Goal: Task Accomplishment & Management: Manage account settings

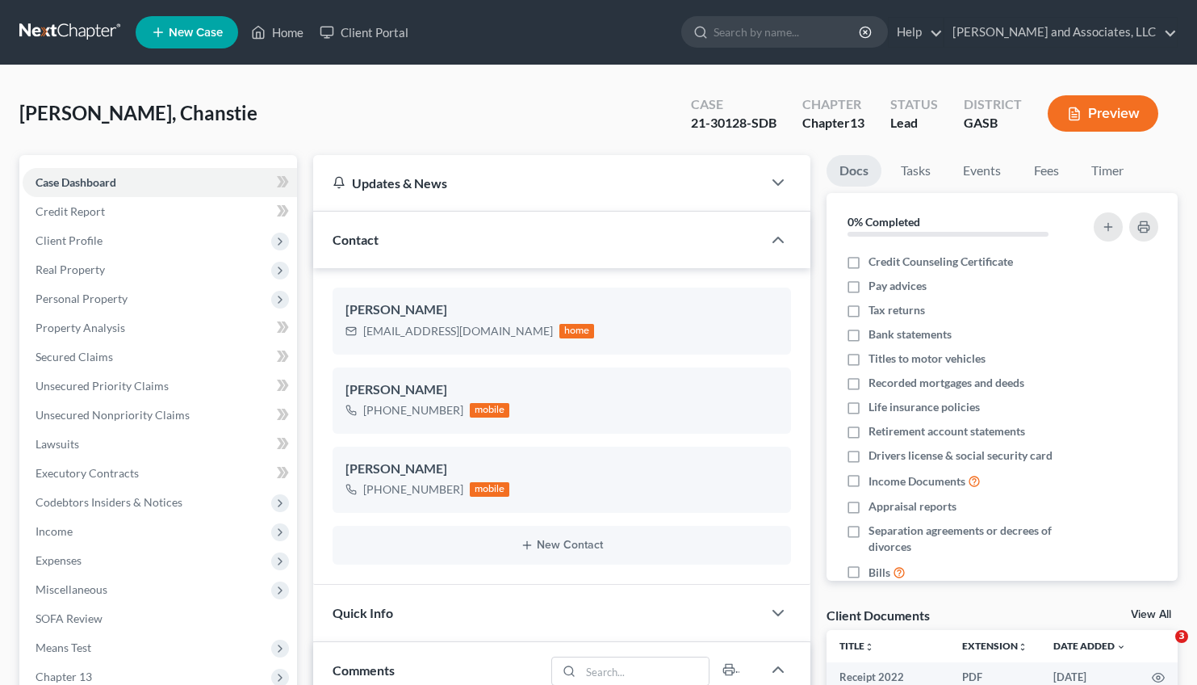
select select "1"
click at [277, 31] on link "Home" at bounding box center [277, 32] width 69 height 29
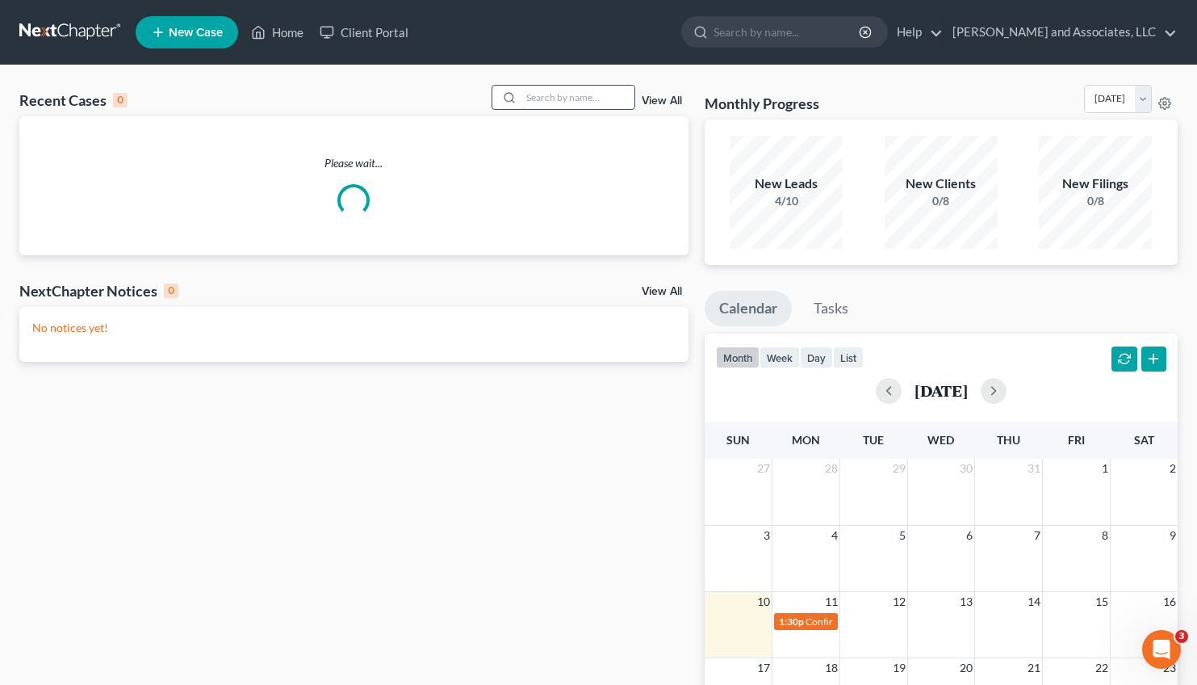
click at [522, 94] on input "search" at bounding box center [578, 97] width 113 height 23
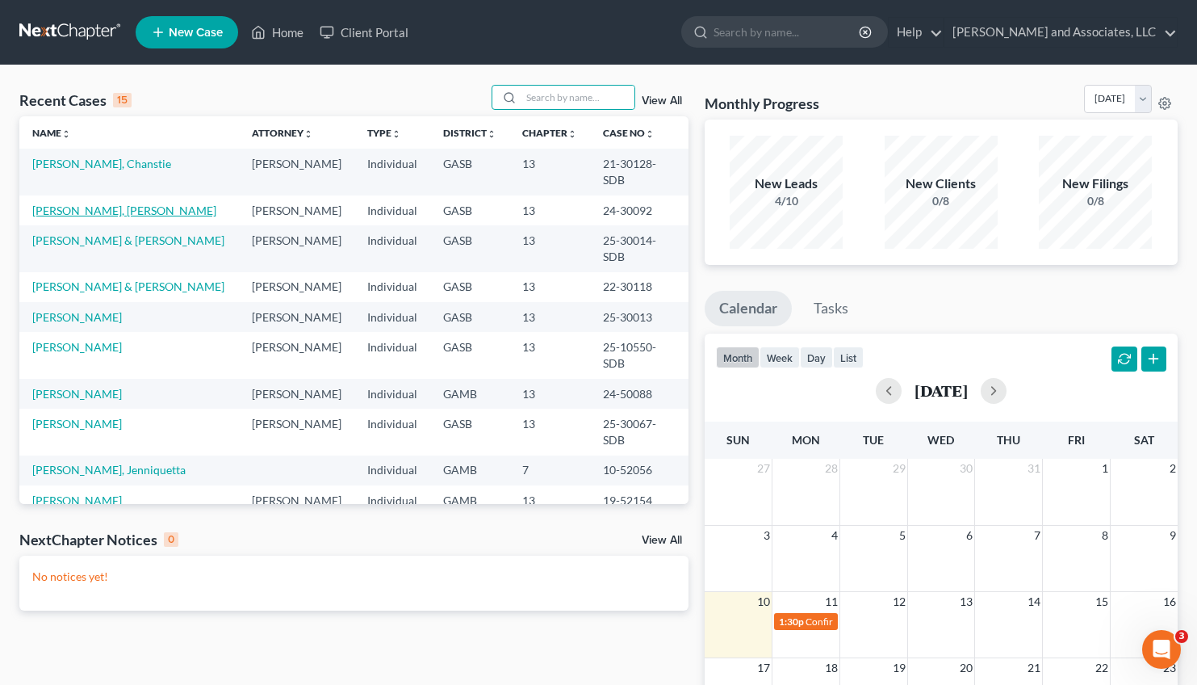
click at [97, 203] on link "[PERSON_NAME], [PERSON_NAME]" at bounding box center [124, 210] width 184 height 14
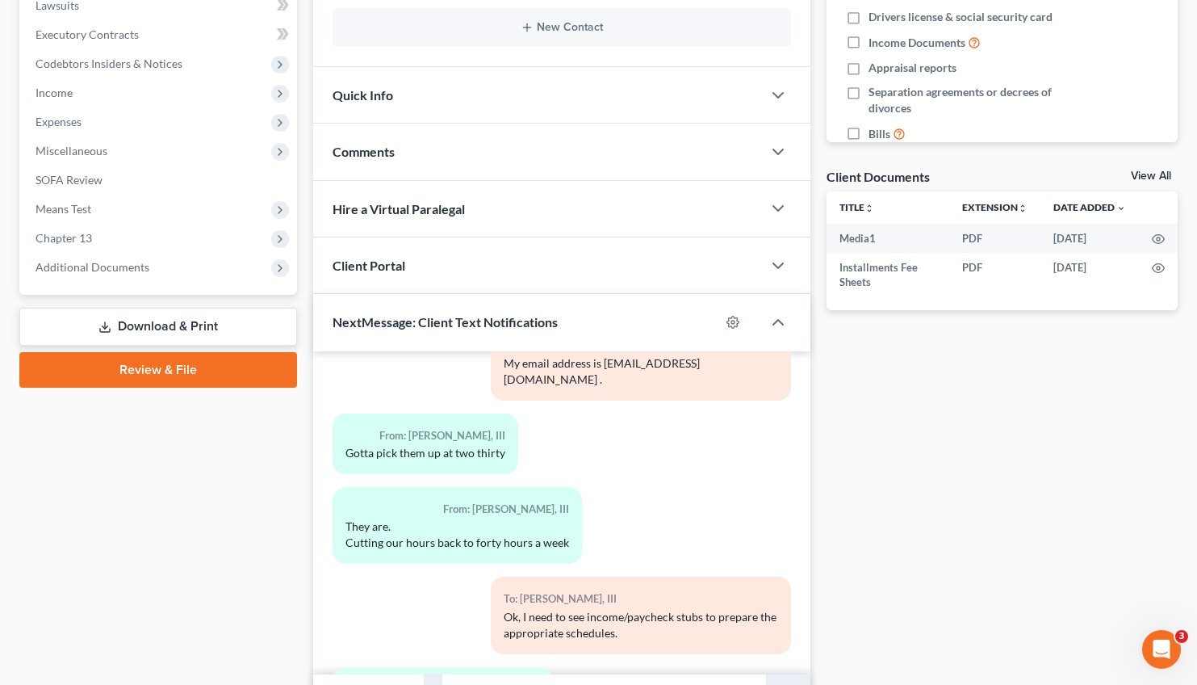
scroll to position [527, 0]
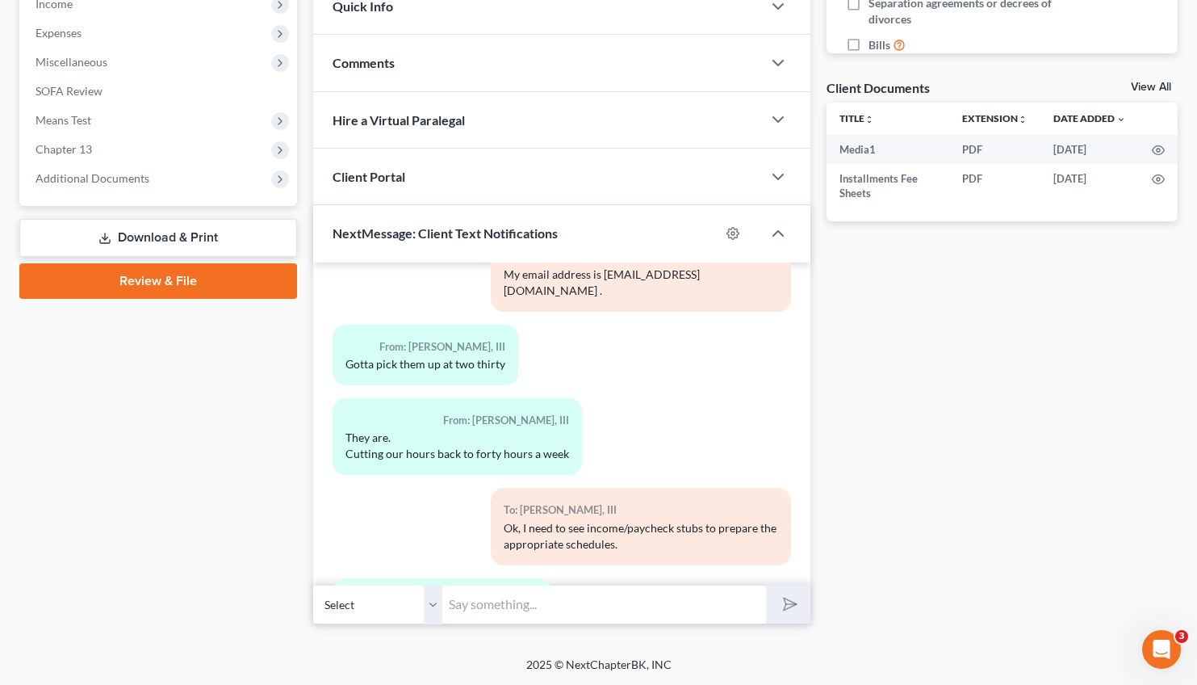
click at [480, 596] on input "text" at bounding box center [604, 605] width 324 height 40
type input "m"
type input "[PERSON_NAME], please provide your mailing address. We need to file a Change of…"
click at [766, 585] on button "submit" at bounding box center [788, 604] width 44 height 38
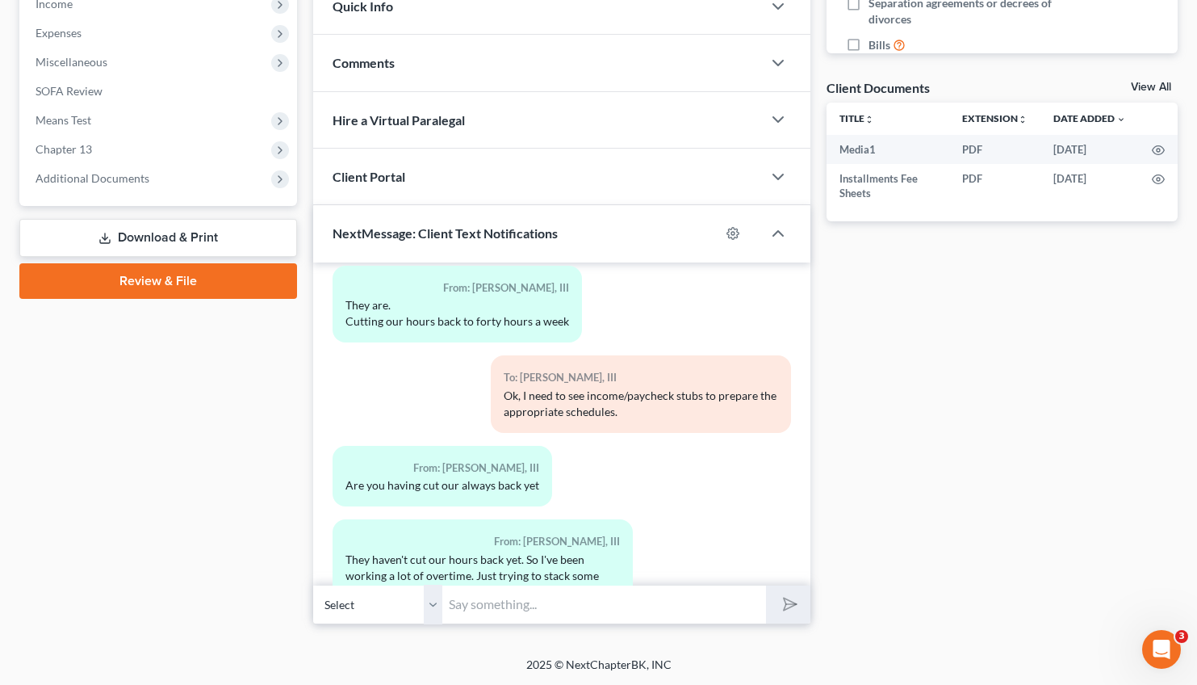
scroll to position [11465, 0]
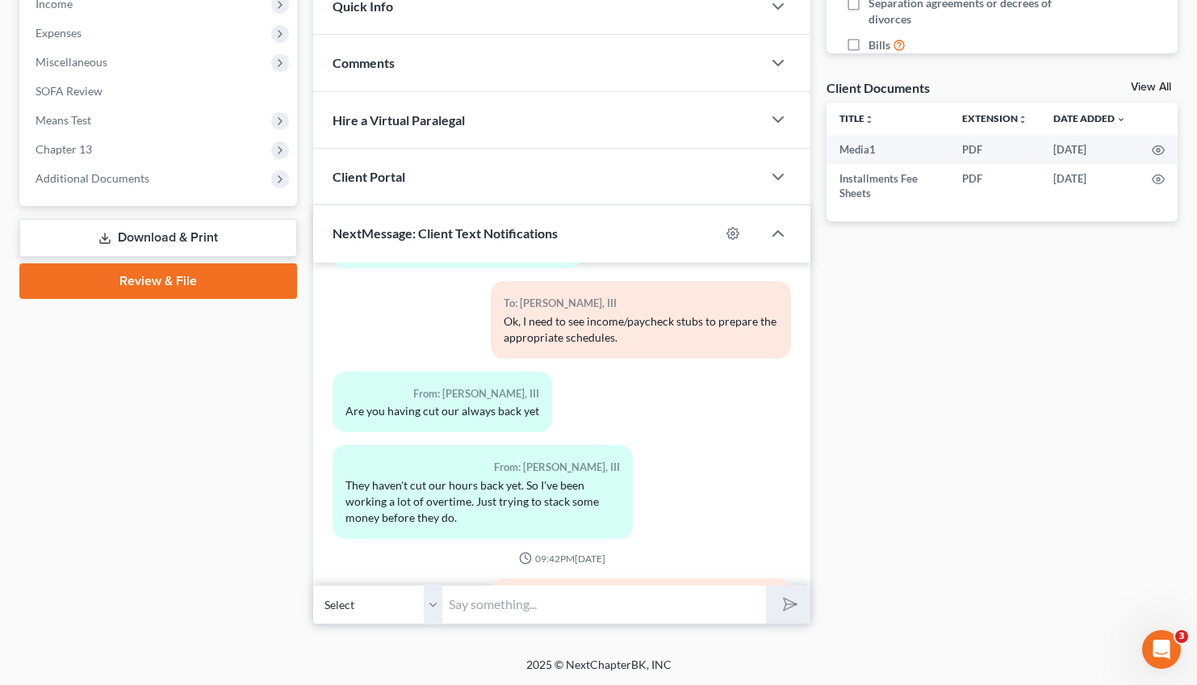
type input "t"
type input "Thank you."
click at [766, 585] on button "submit" at bounding box center [788, 604] width 44 height 38
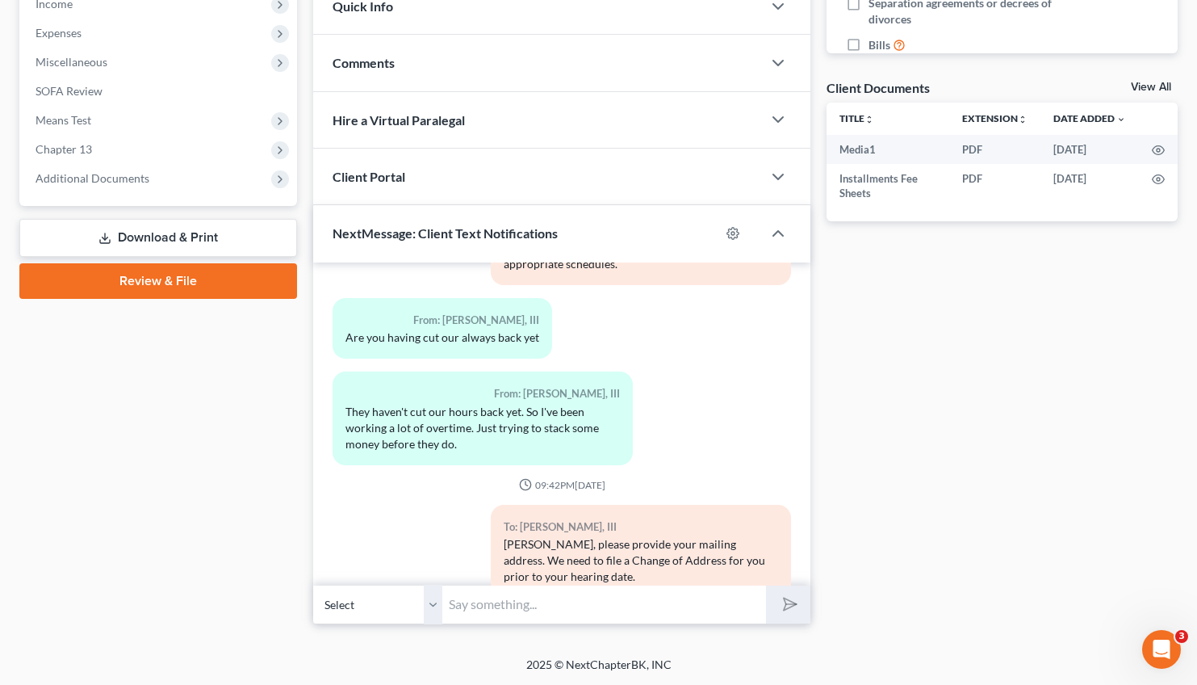
drag, startPoint x: 485, startPoint y: 458, endPoint x: 339, endPoint y: 463, distance: 146.2
click at [339, 610] on div "From: [PERSON_NAME], III [STREET_ADDRESS][US_STATE]" at bounding box center [424, 640] width 183 height 61
copy div "[STREET_ADDRESS][US_STATE]"
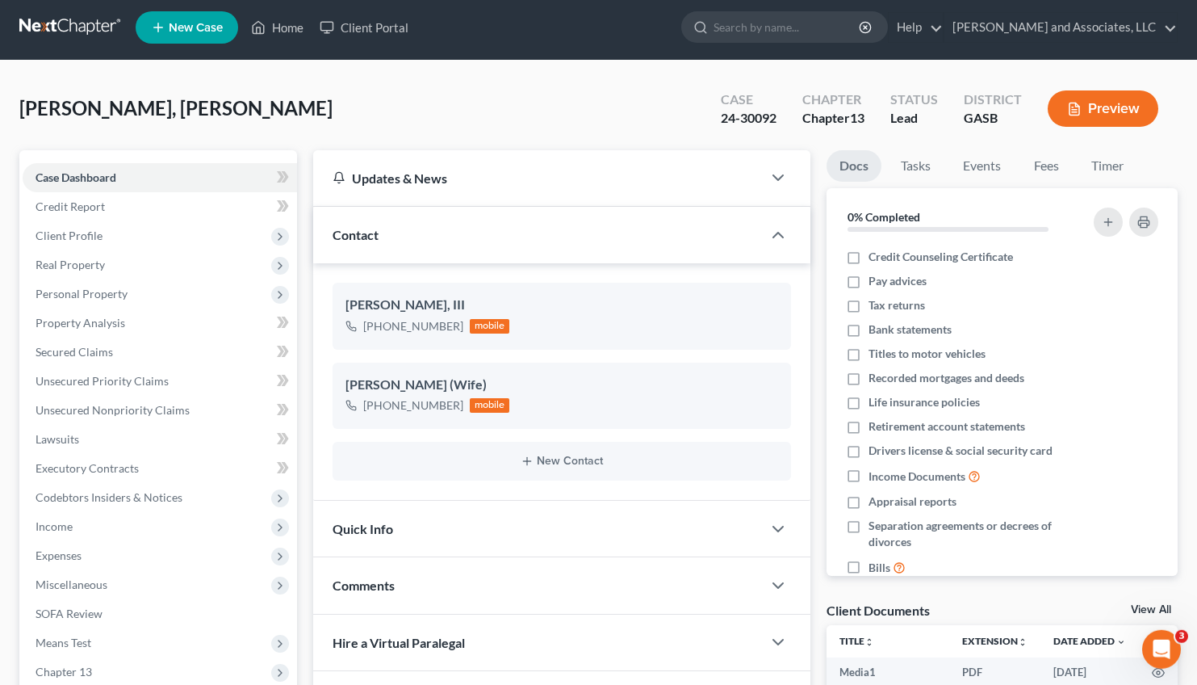
scroll to position [0, 0]
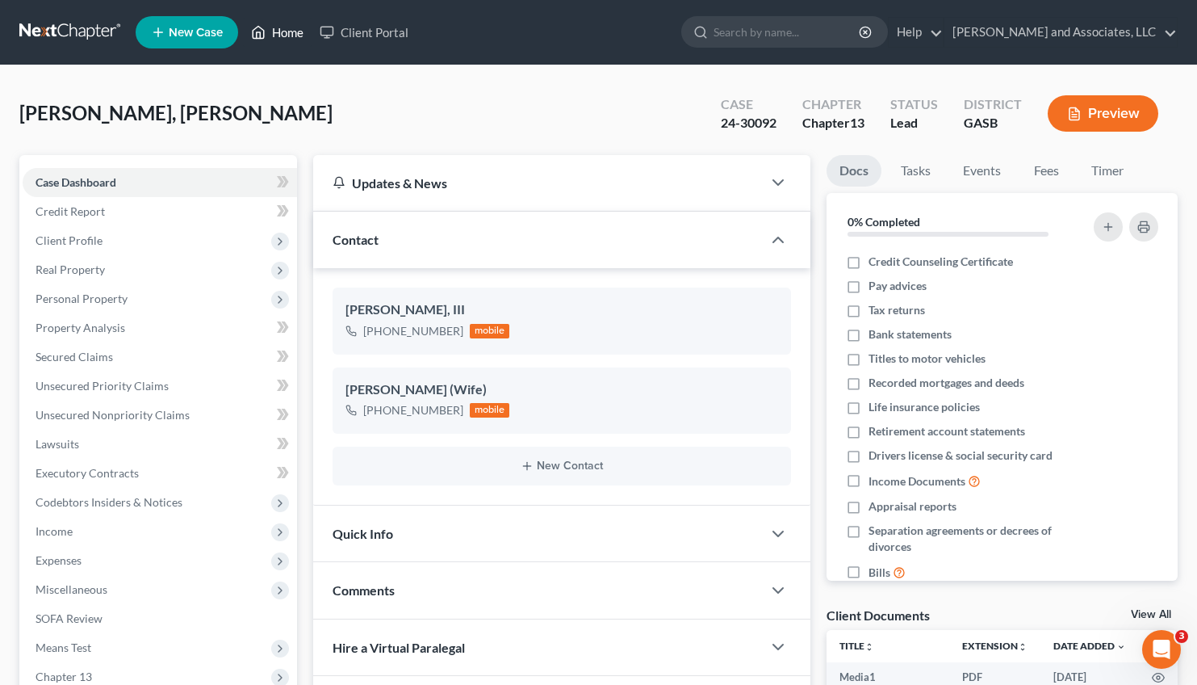
click at [281, 36] on link "Home" at bounding box center [277, 32] width 69 height 29
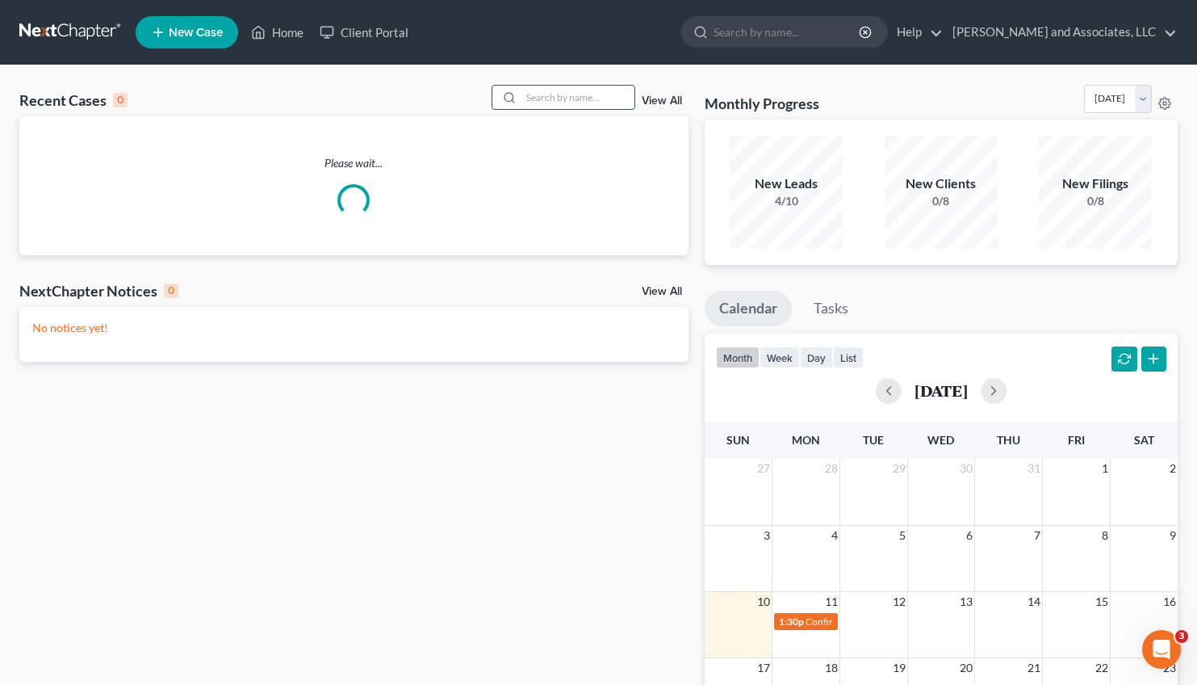
click at [543, 101] on input "search" at bounding box center [578, 97] width 113 height 23
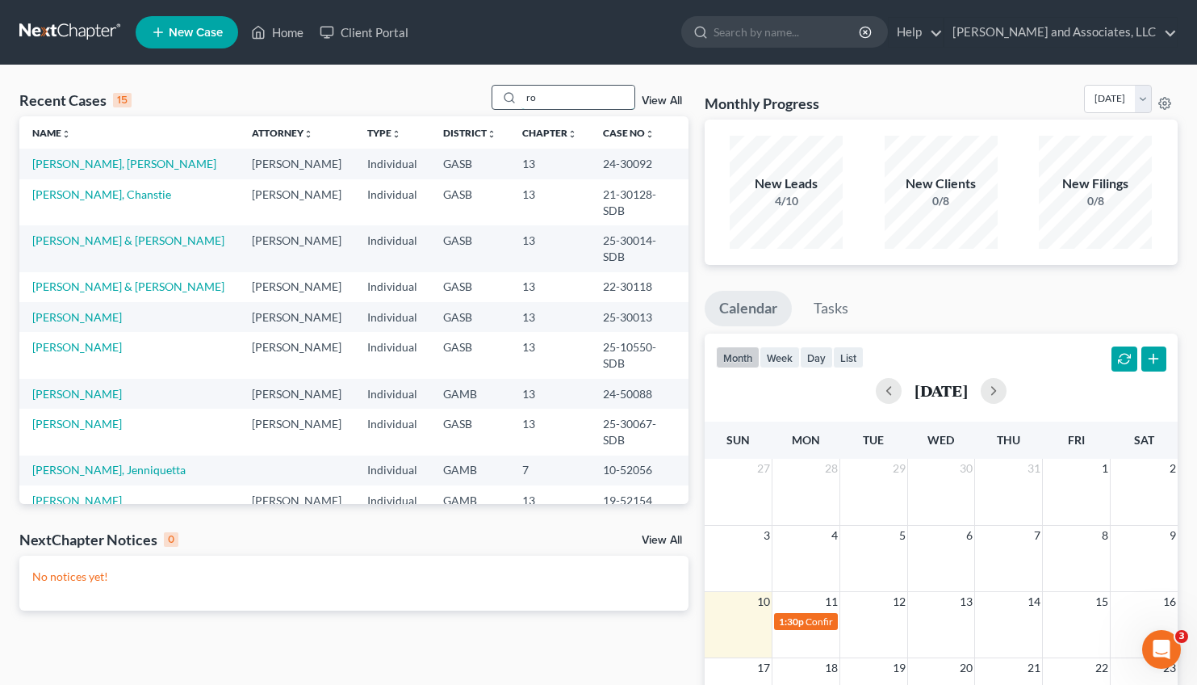
type input "r"
click at [102, 233] on link "[PERSON_NAME] & [PERSON_NAME]" at bounding box center [128, 240] width 192 height 14
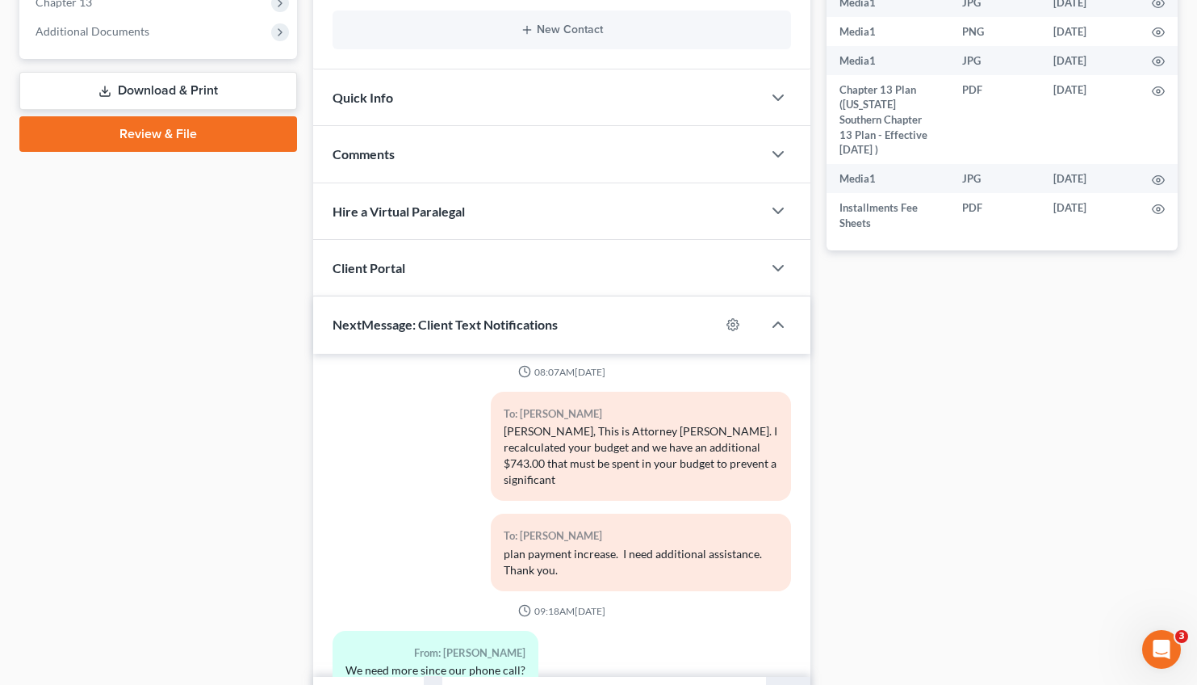
scroll to position [765, 0]
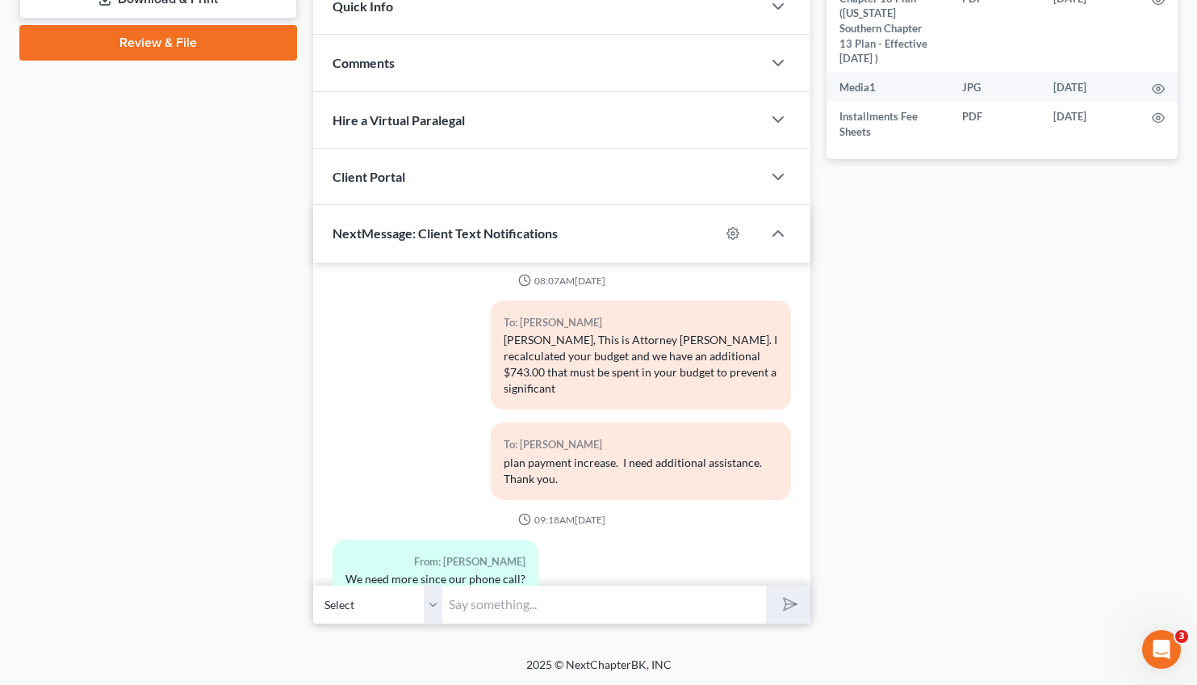
click at [518, 609] on input "text" at bounding box center [604, 605] width 324 height 40
type input "I have replied to your email that you sent at 9:41 pm this evening."
click at [766, 585] on button "submit" at bounding box center [788, 604] width 44 height 38
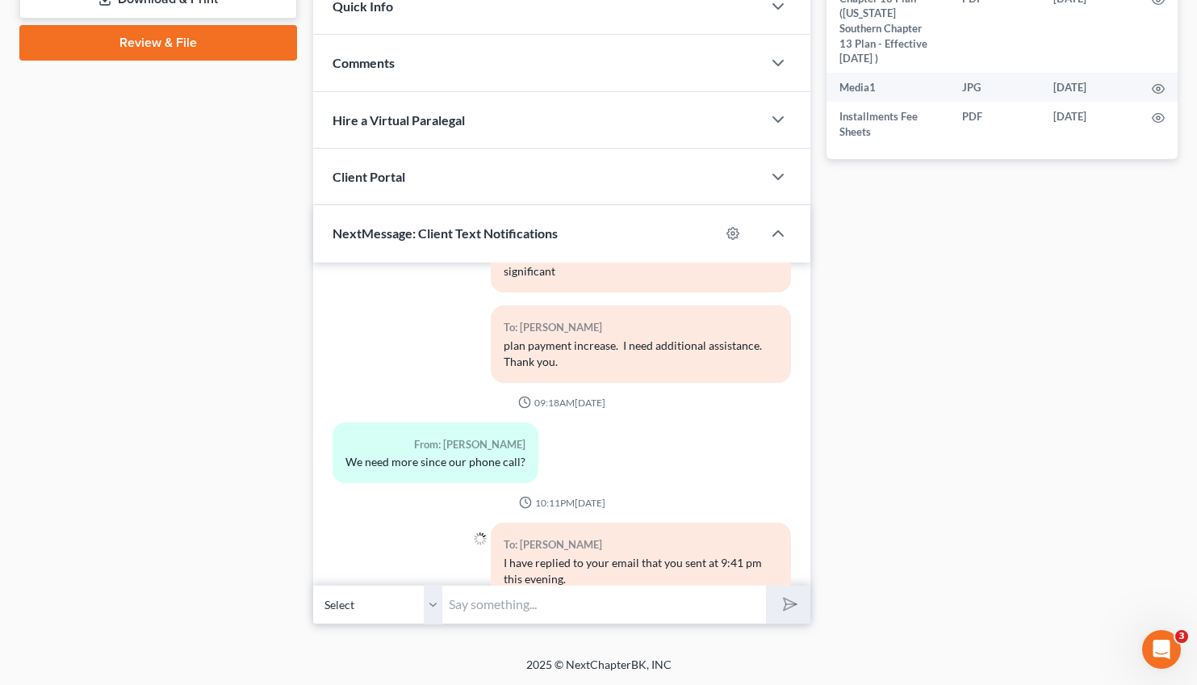
click at [462, 604] on input "text" at bounding box center [604, 605] width 324 height 40
type input "Please review my reply."
click at [766, 585] on button "submit" at bounding box center [788, 604] width 44 height 38
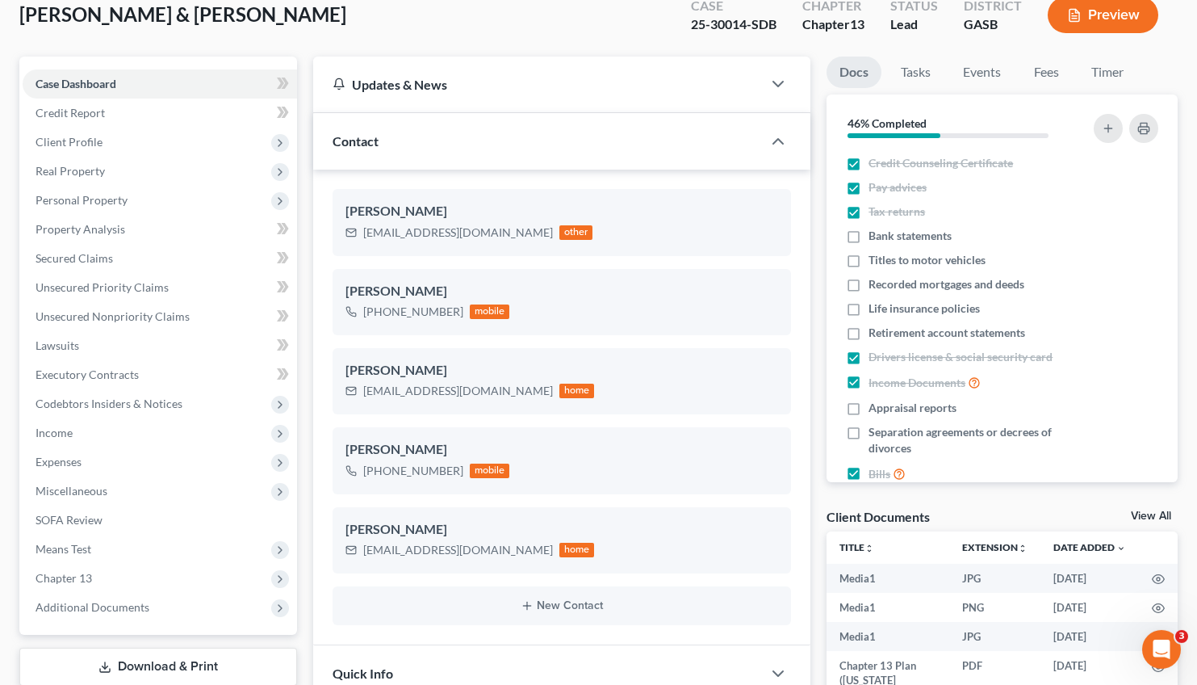
scroll to position [0, 0]
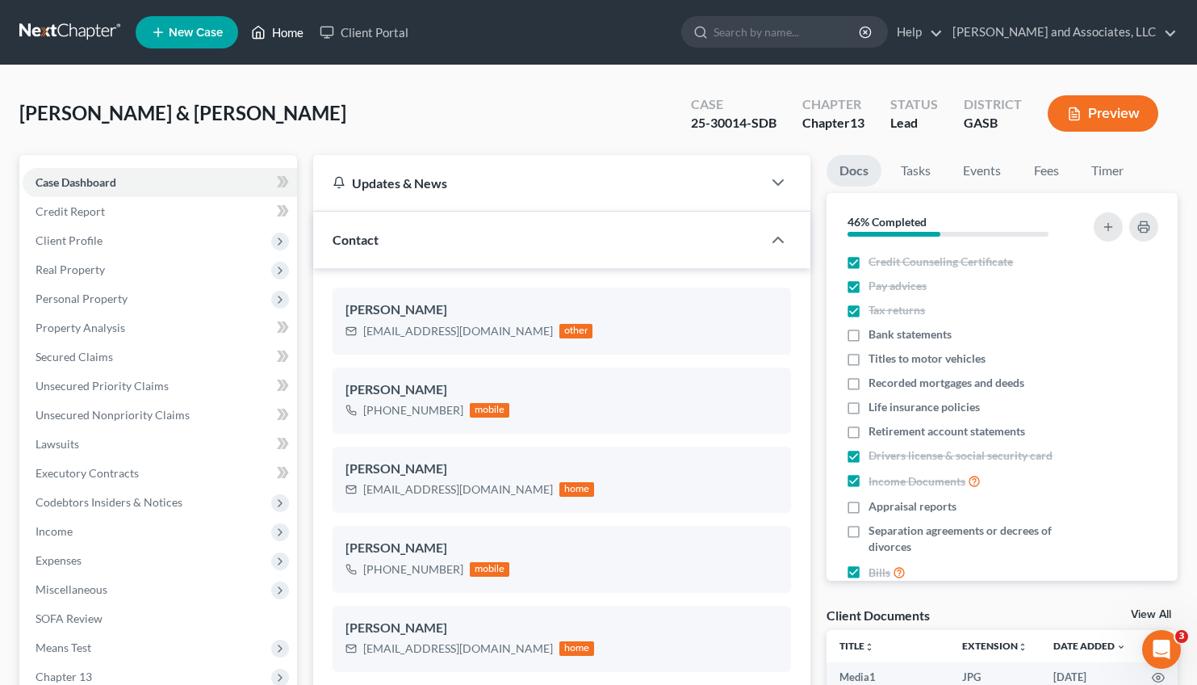
click at [295, 29] on link "Home" at bounding box center [277, 32] width 69 height 29
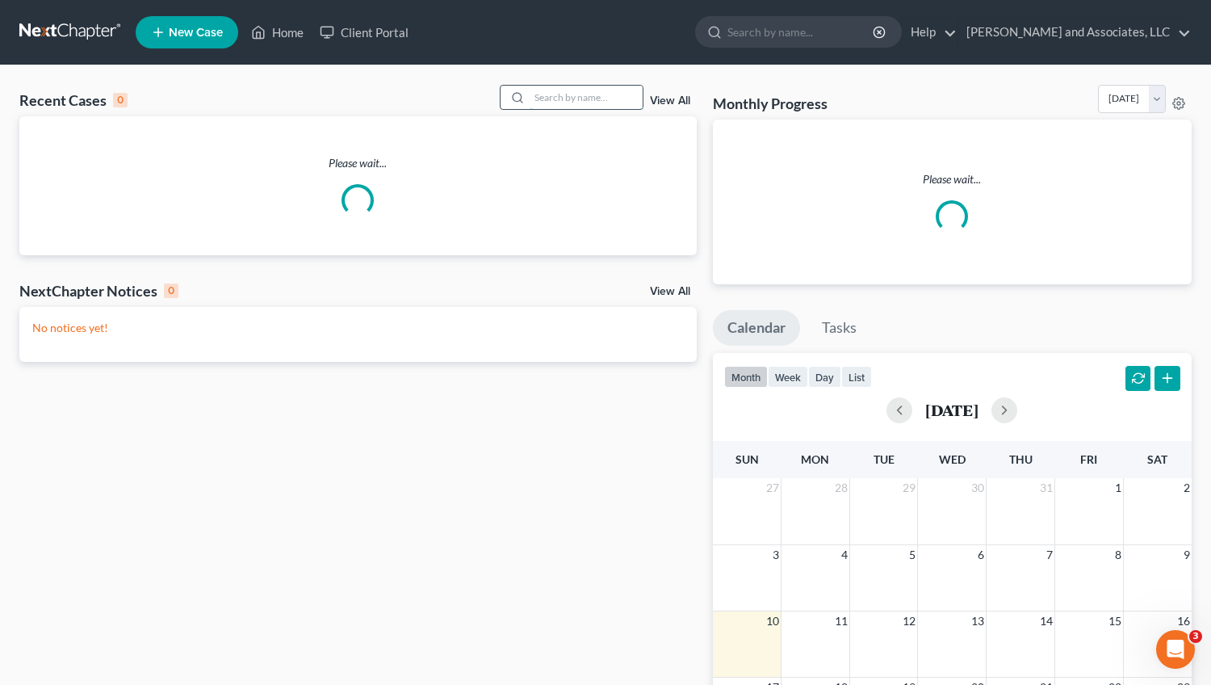
click at [530, 99] on input "search" at bounding box center [586, 97] width 113 height 23
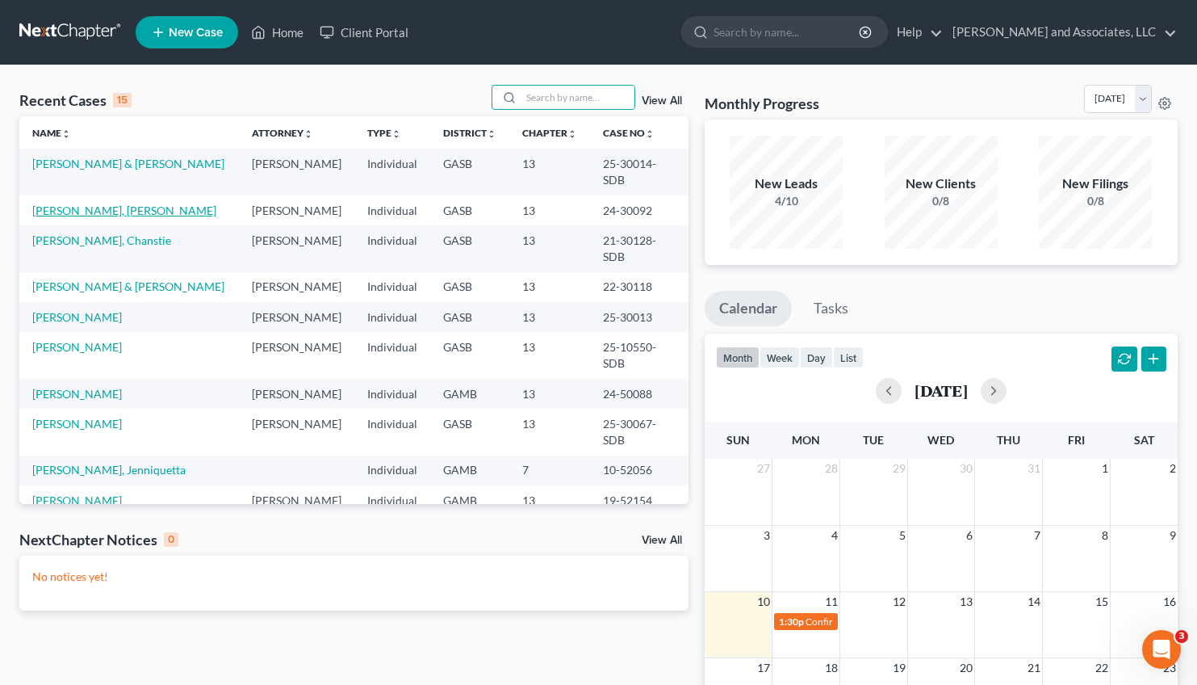
click at [92, 203] on link "[PERSON_NAME], [PERSON_NAME]" at bounding box center [124, 210] width 184 height 14
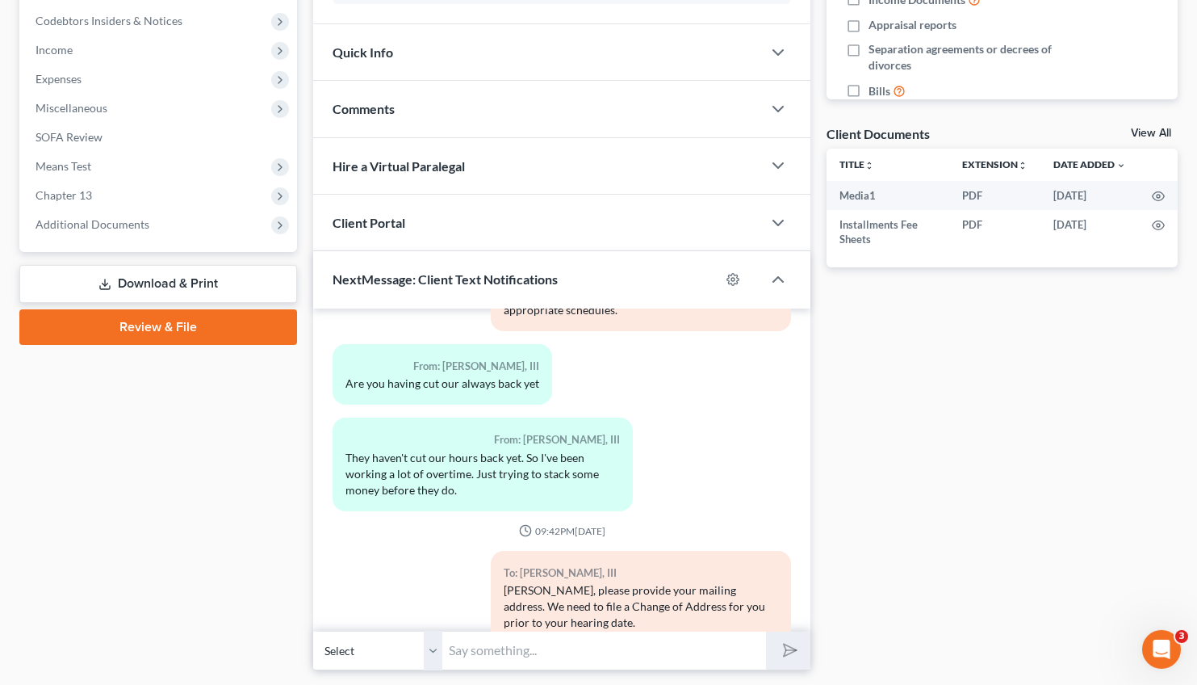
scroll to position [527, 0]
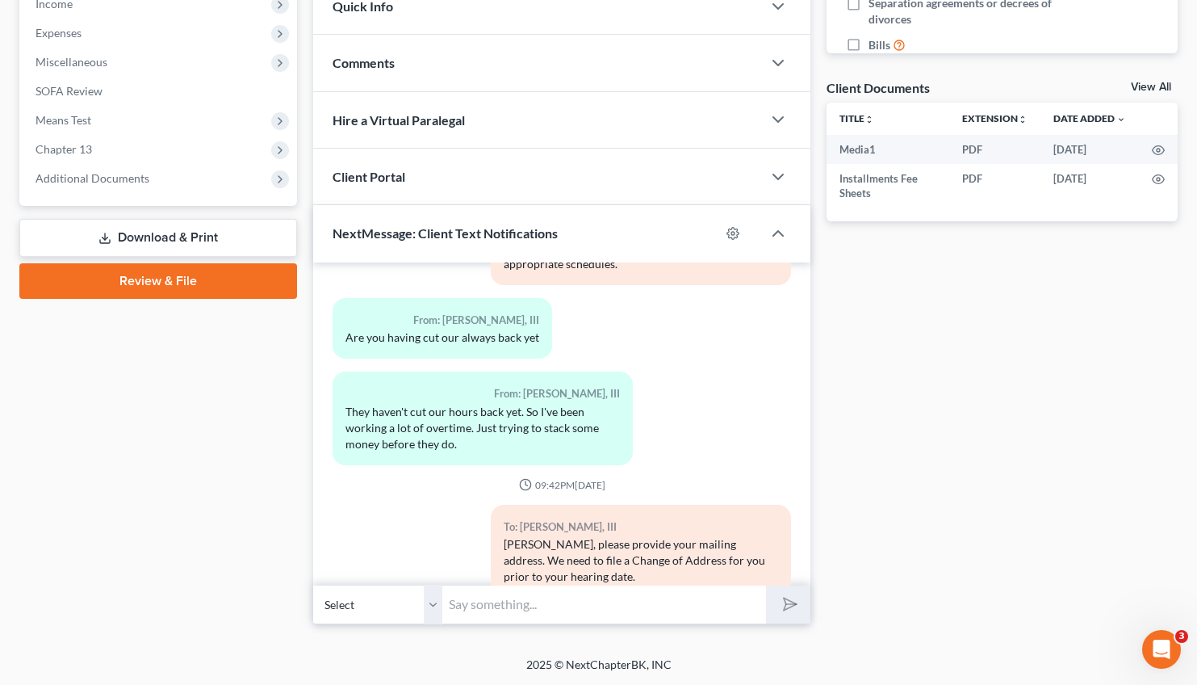
click at [491, 599] on input "text" at bounding box center [604, 605] width 324 height 40
click at [614, 598] on input "Please stop by the Dublin office [DATE] prior to 5 pm to sign your 2020 Amended…" at bounding box center [604, 605] width 324 height 40
click at [744, 600] on input "Please stop by the Dublin office [DATE] prior to 5 pm to sign page 2 of your 20…" at bounding box center [604, 605] width 324 height 40
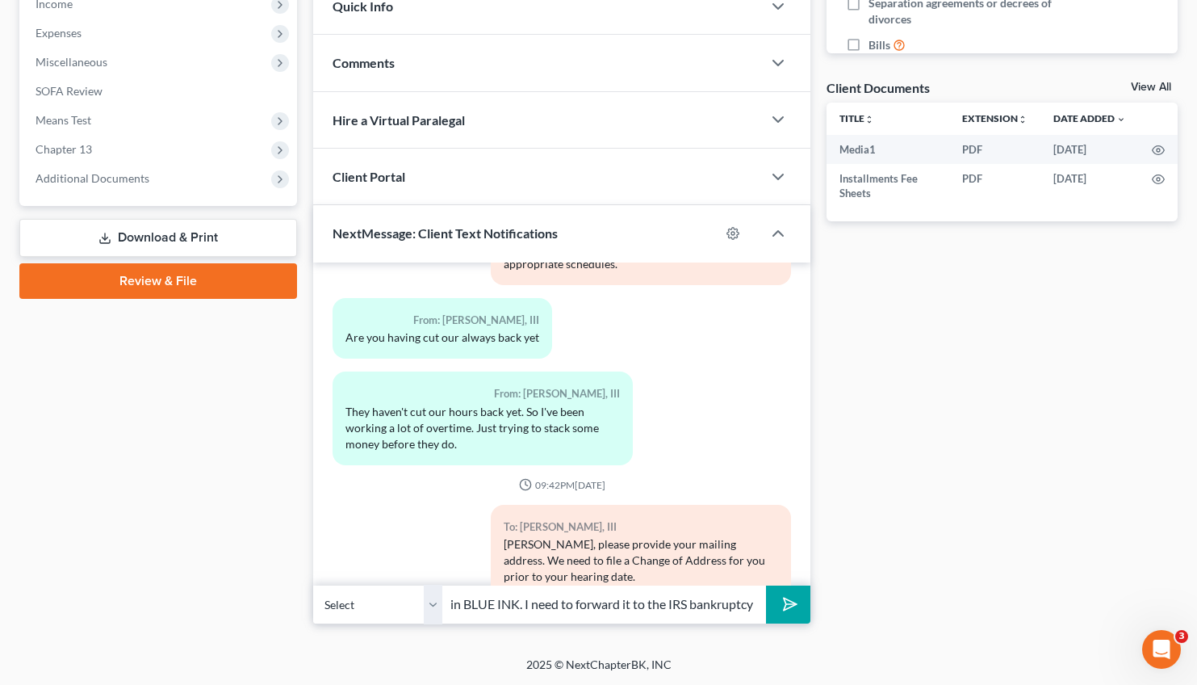
scroll to position [0, 601]
type input "Please stop by the Dublin office [DATE] prior to 5 pm to sign page 2 of your 20…"
click at [782, 604] on icon "submit" at bounding box center [787, 604] width 23 height 23
click at [476, 605] on input "Please stop by the Dublin office [DATE] prior to 5 pm to sign page 2 of your 20…" at bounding box center [604, 605] width 324 height 40
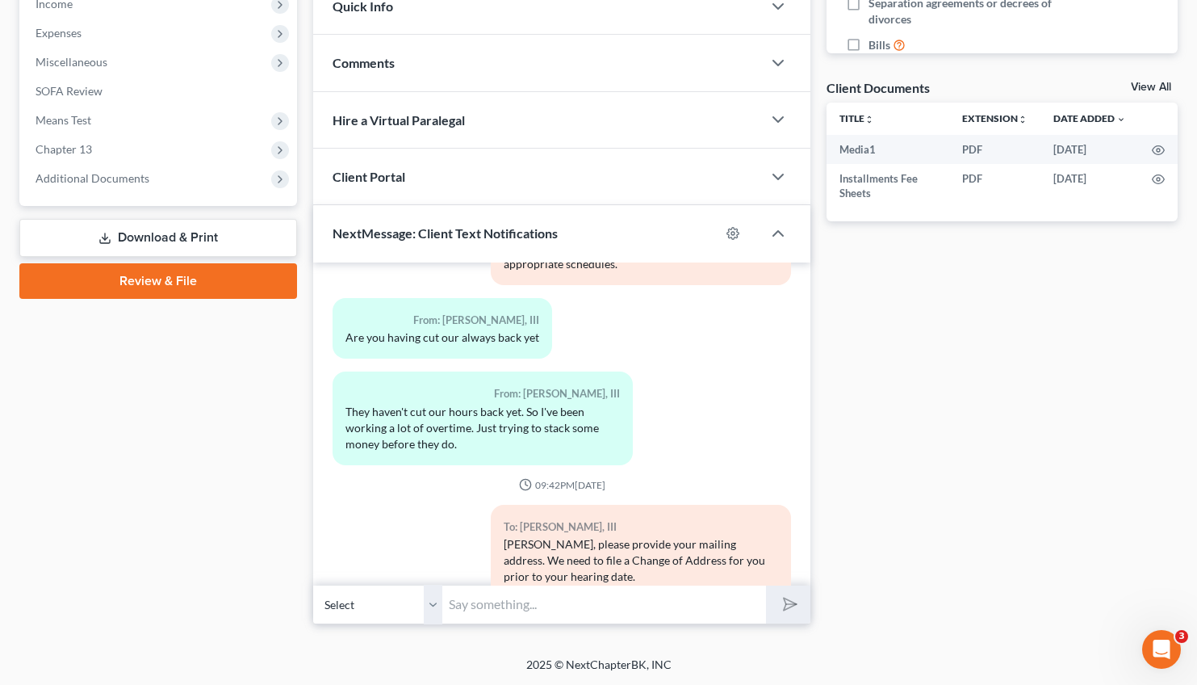
click at [467, 603] on input "text" at bounding box center [604, 605] width 324 height 40
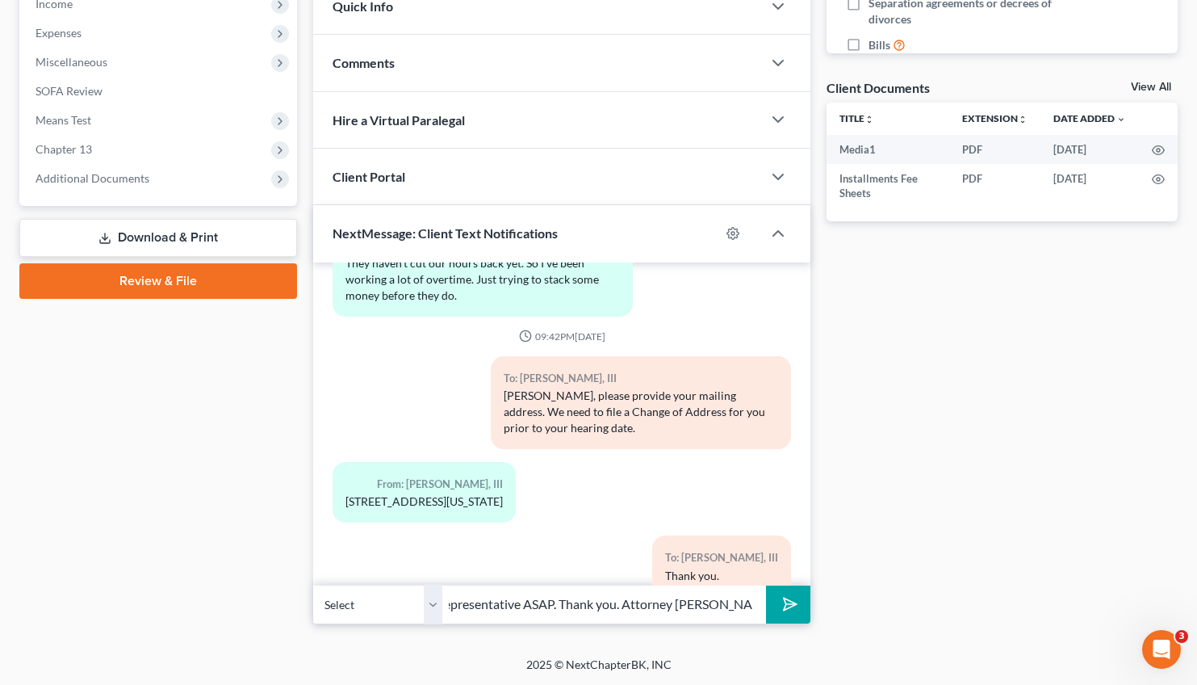
scroll to position [0, 21]
type input "representative ASAP. Thank you. Attorney [PERSON_NAME]"
click at [778, 599] on button "submit" at bounding box center [788, 604] width 44 height 38
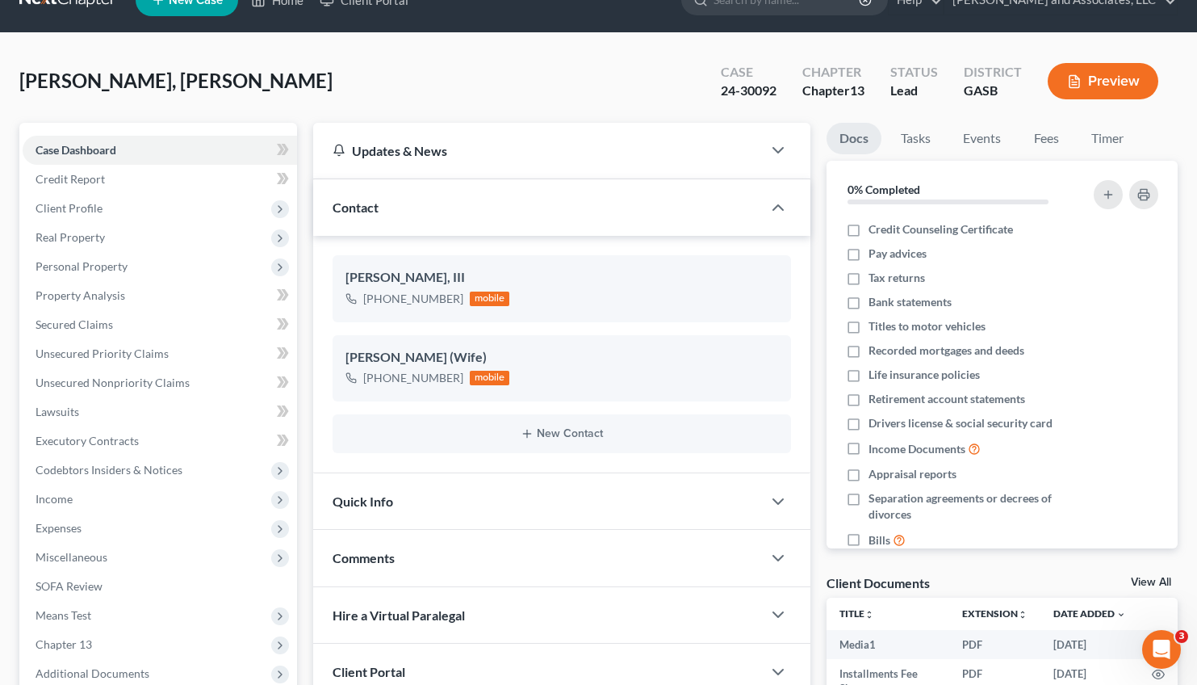
scroll to position [0, 0]
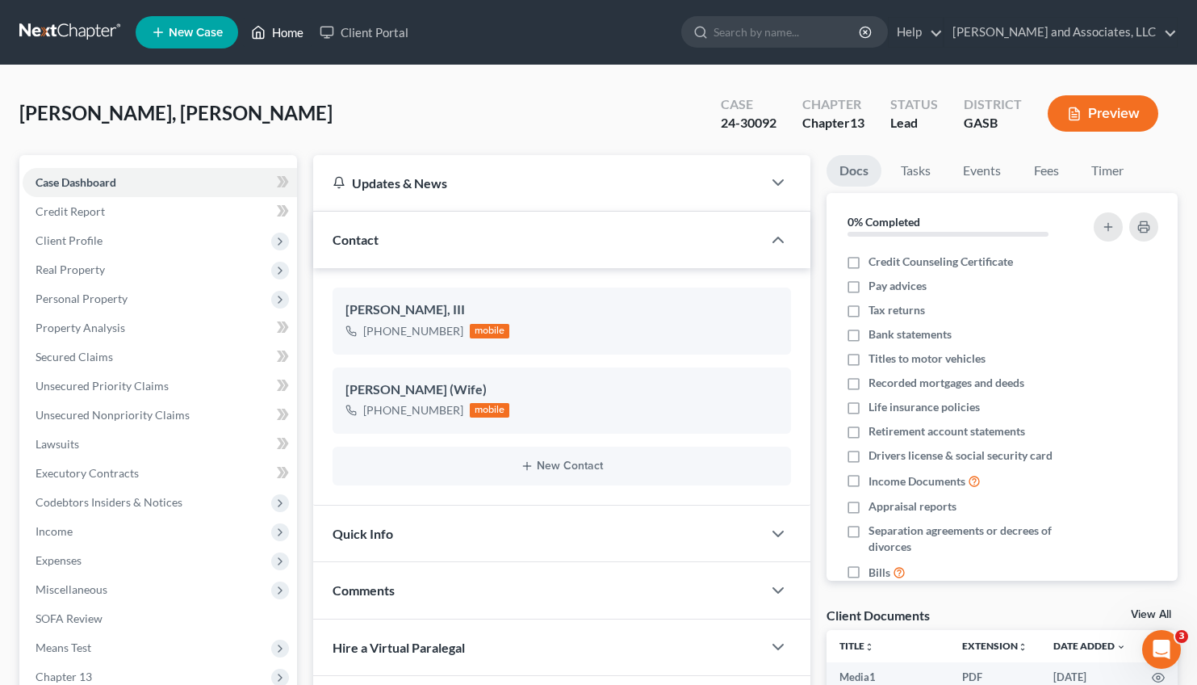
click at [274, 34] on link "Home" at bounding box center [277, 32] width 69 height 29
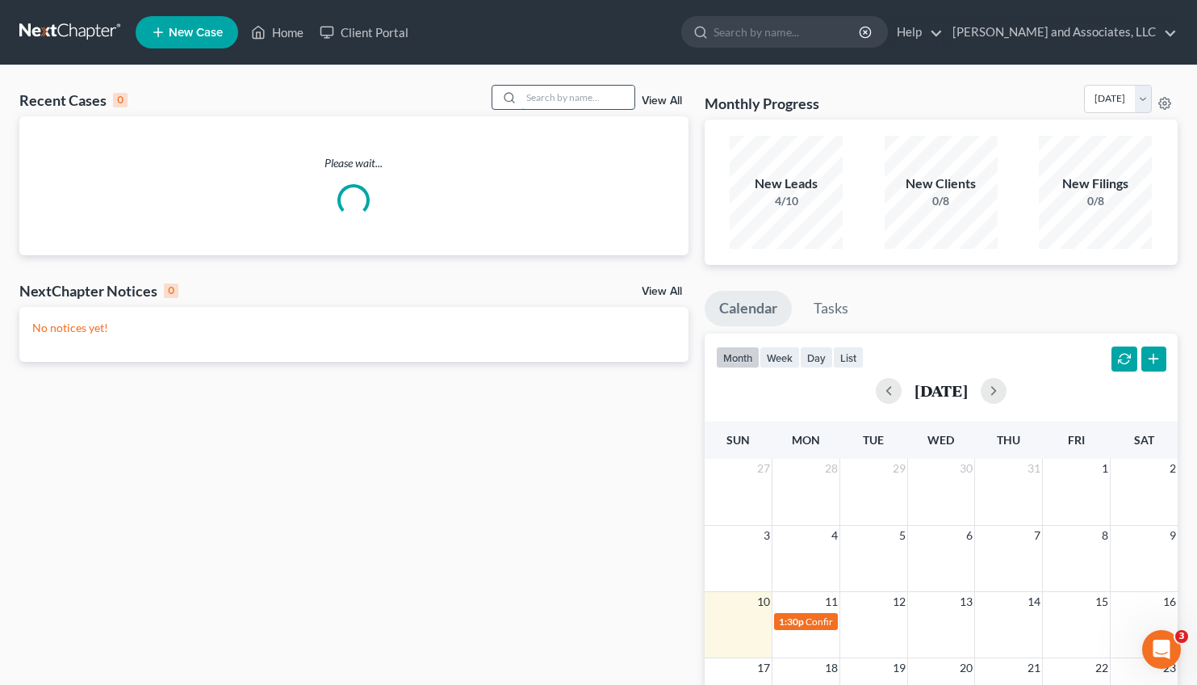
click at [522, 98] on input "search" at bounding box center [578, 97] width 113 height 23
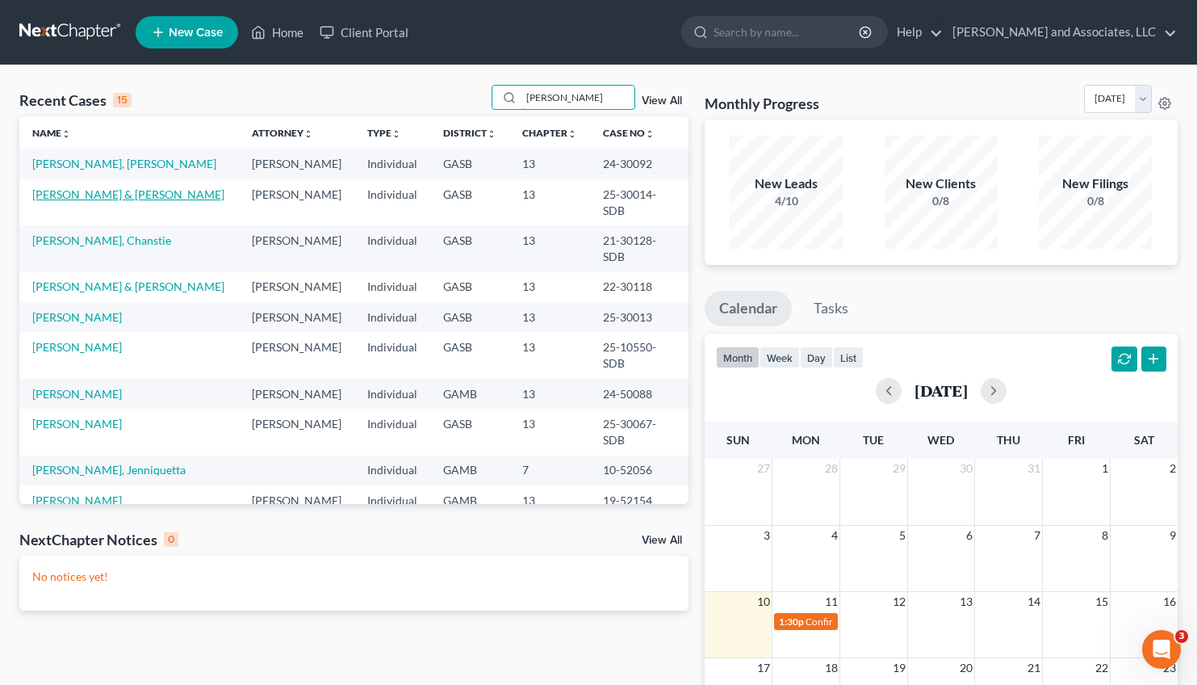
type input "[PERSON_NAME]"
click at [115, 191] on link "[PERSON_NAME] & [PERSON_NAME]" at bounding box center [128, 194] width 192 height 14
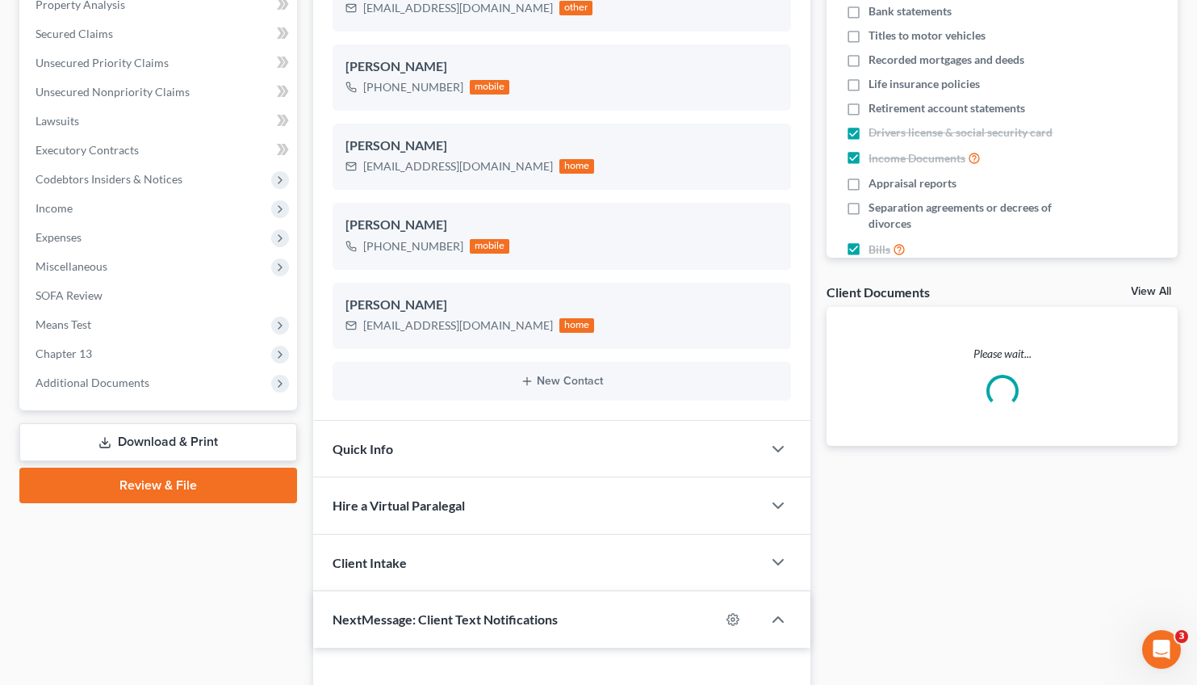
scroll to position [348, 0]
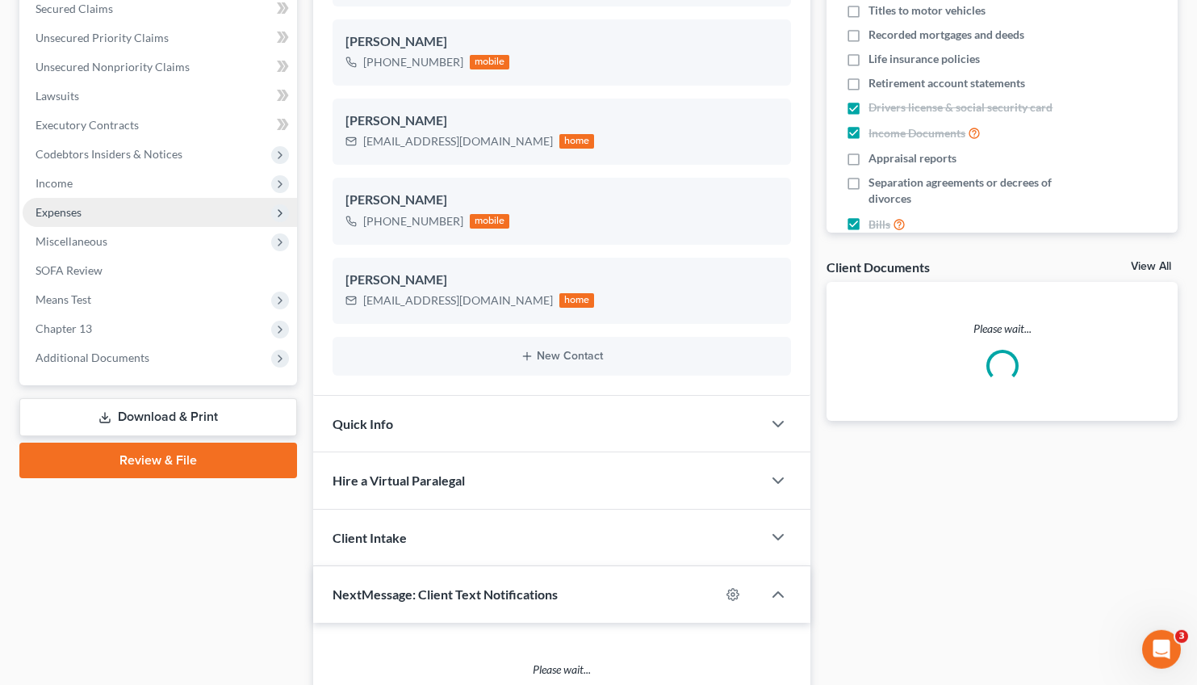
click at [61, 217] on span "Expenses" at bounding box center [59, 212] width 46 height 14
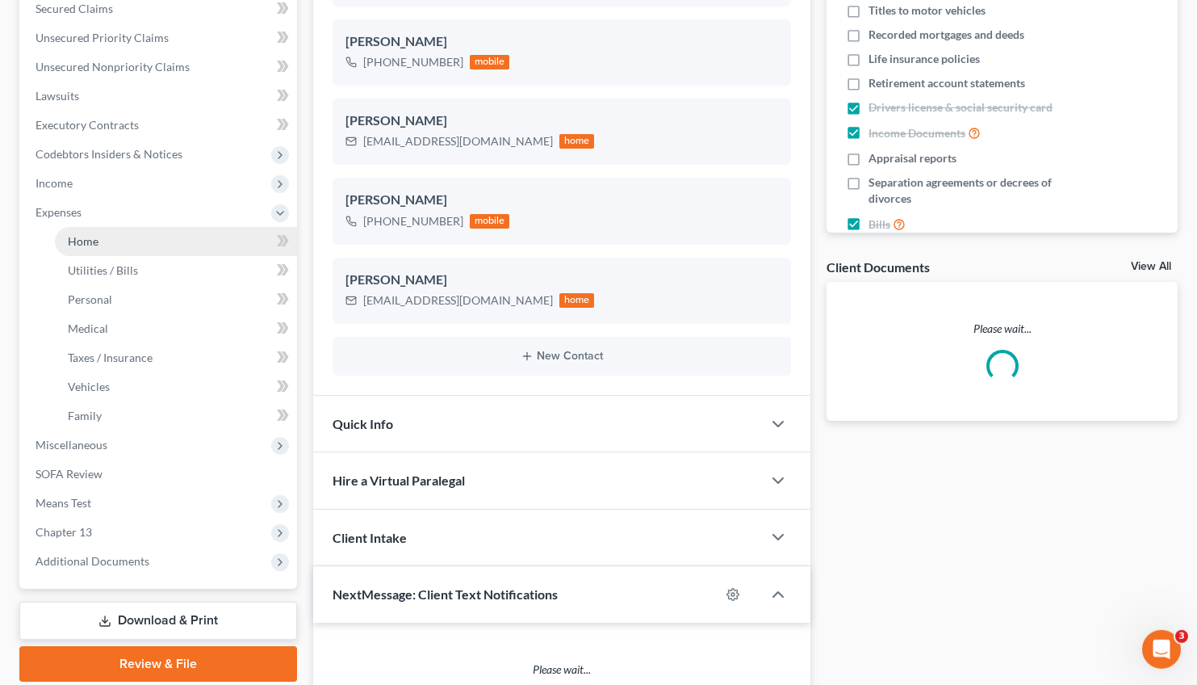
click at [90, 240] on span "Home" at bounding box center [83, 241] width 31 height 14
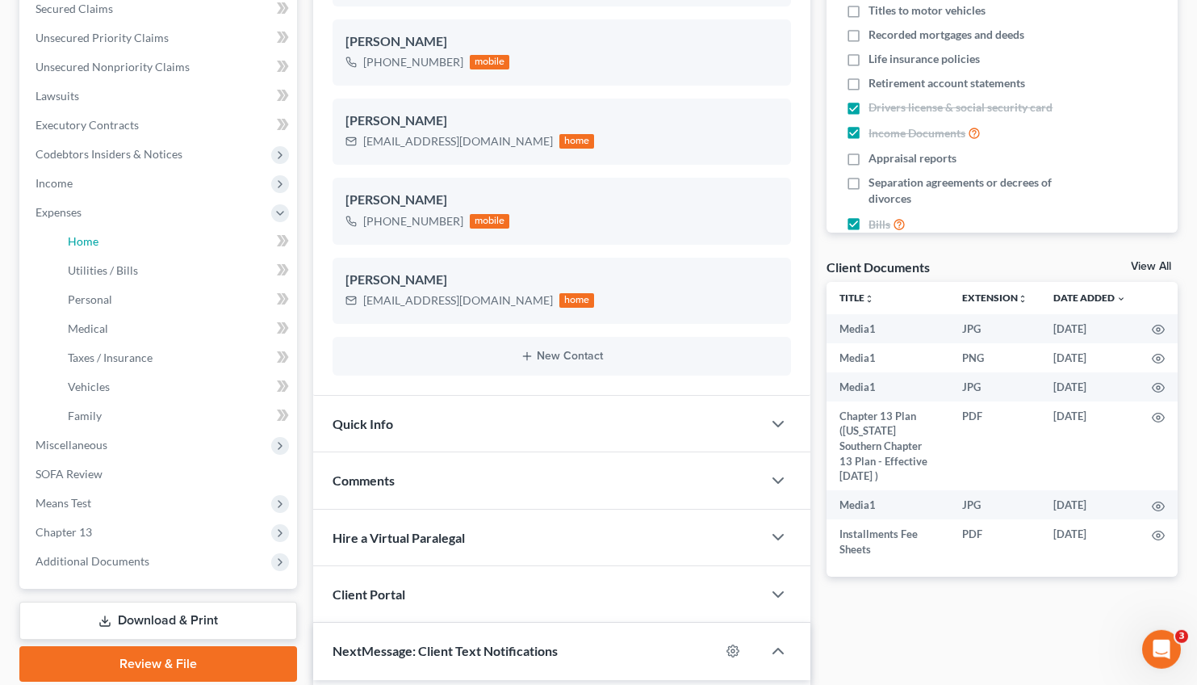
scroll to position [543, 0]
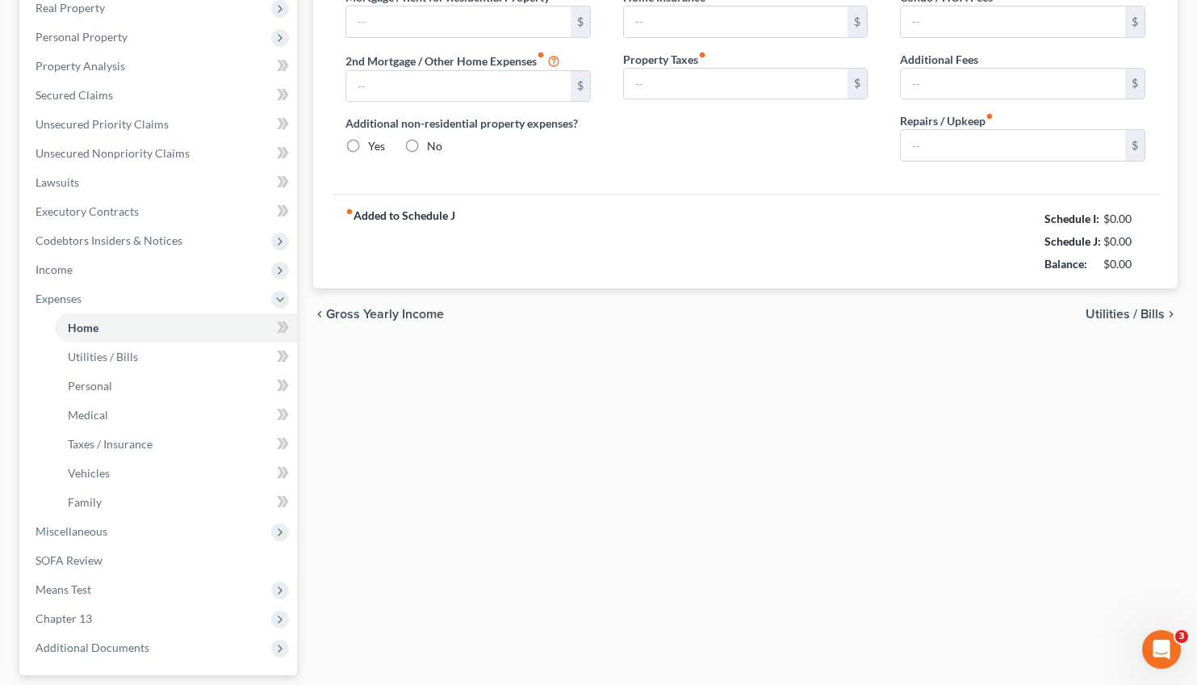
scroll to position [256, 0]
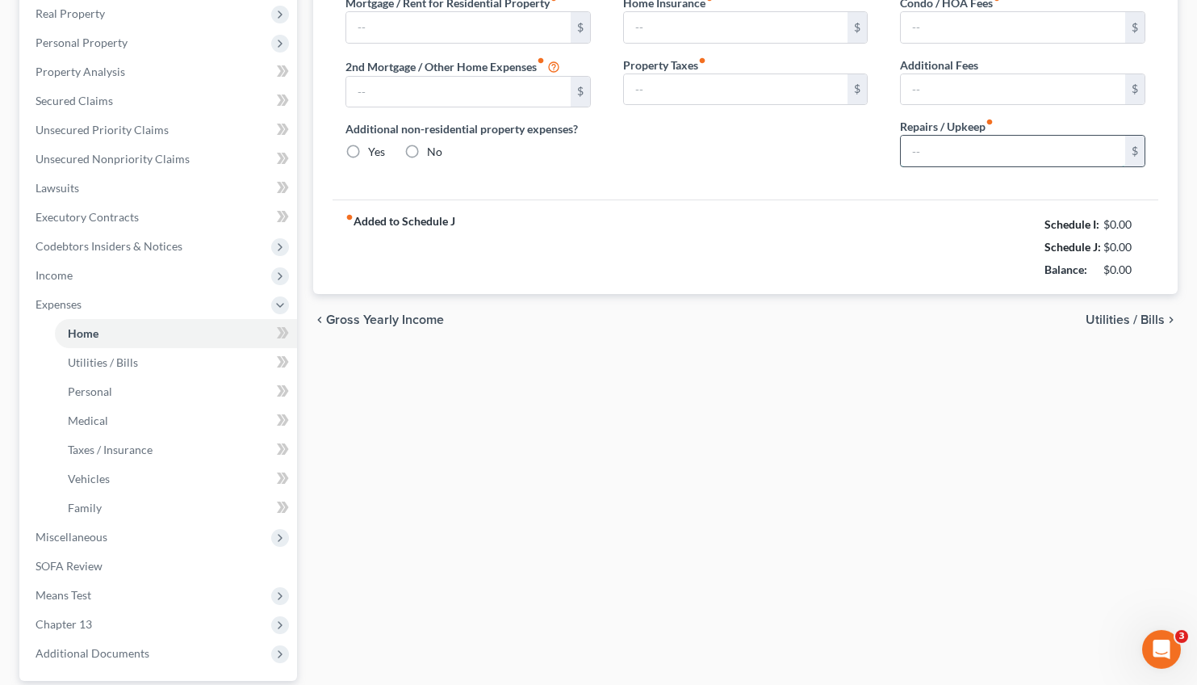
click at [919, 151] on input "text" at bounding box center [1013, 151] width 224 height 31
type input "1,228.47"
radio input "true"
type input "0.00"
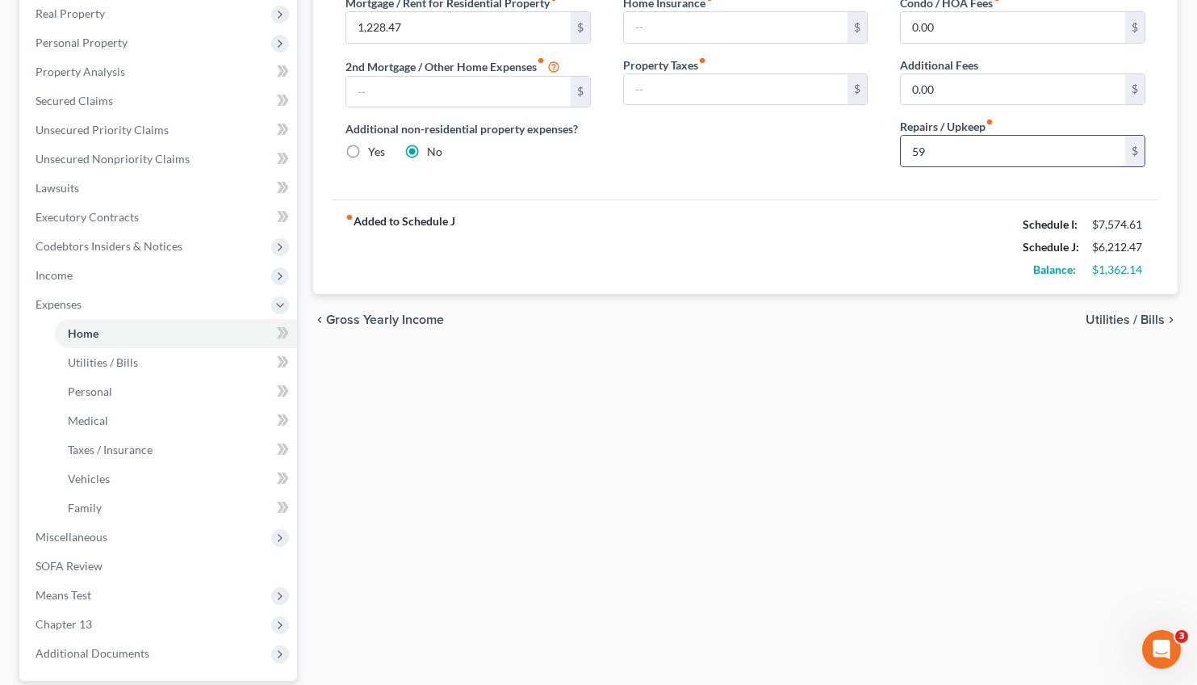
type input "5"
type input "175.00"
click at [1117, 318] on span "Utilities / Bills" at bounding box center [1125, 319] width 79 height 13
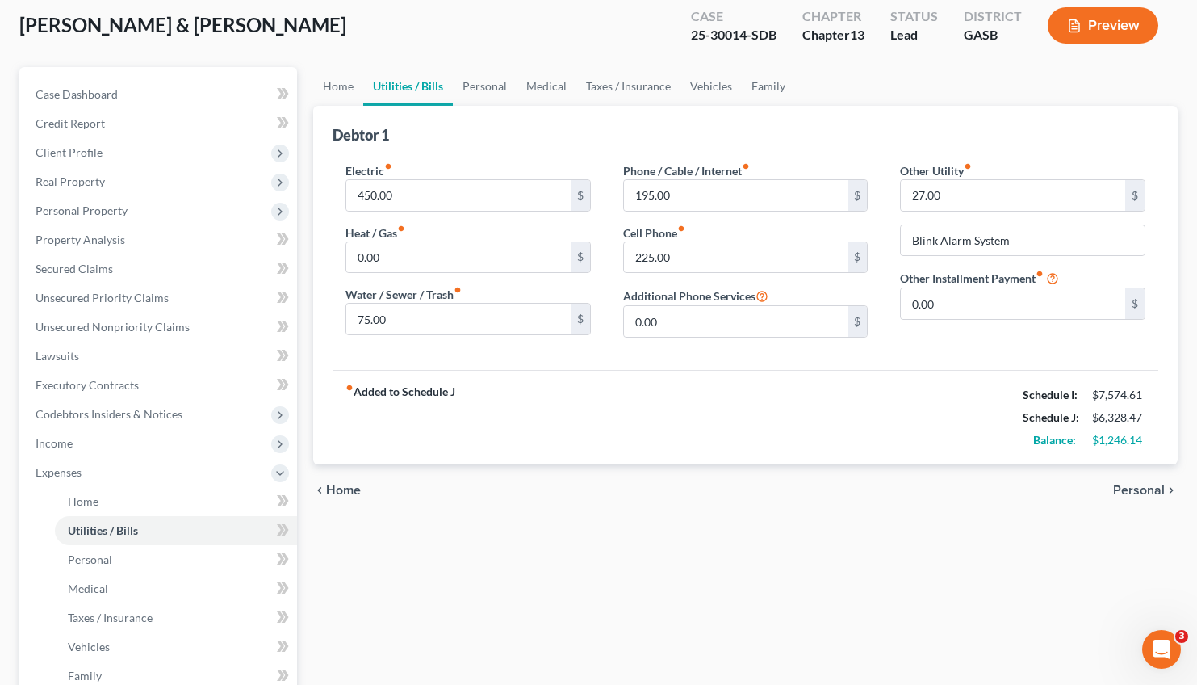
scroll to position [73, 0]
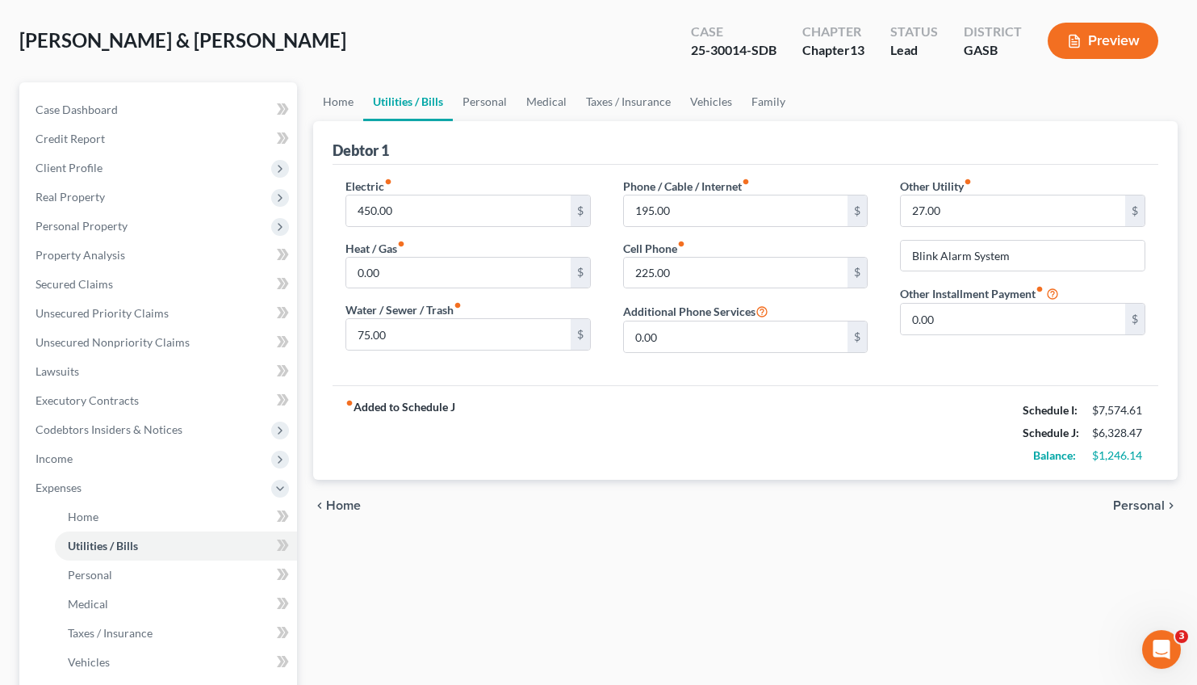
click at [339, 507] on span "Home" at bounding box center [343, 505] width 35 height 13
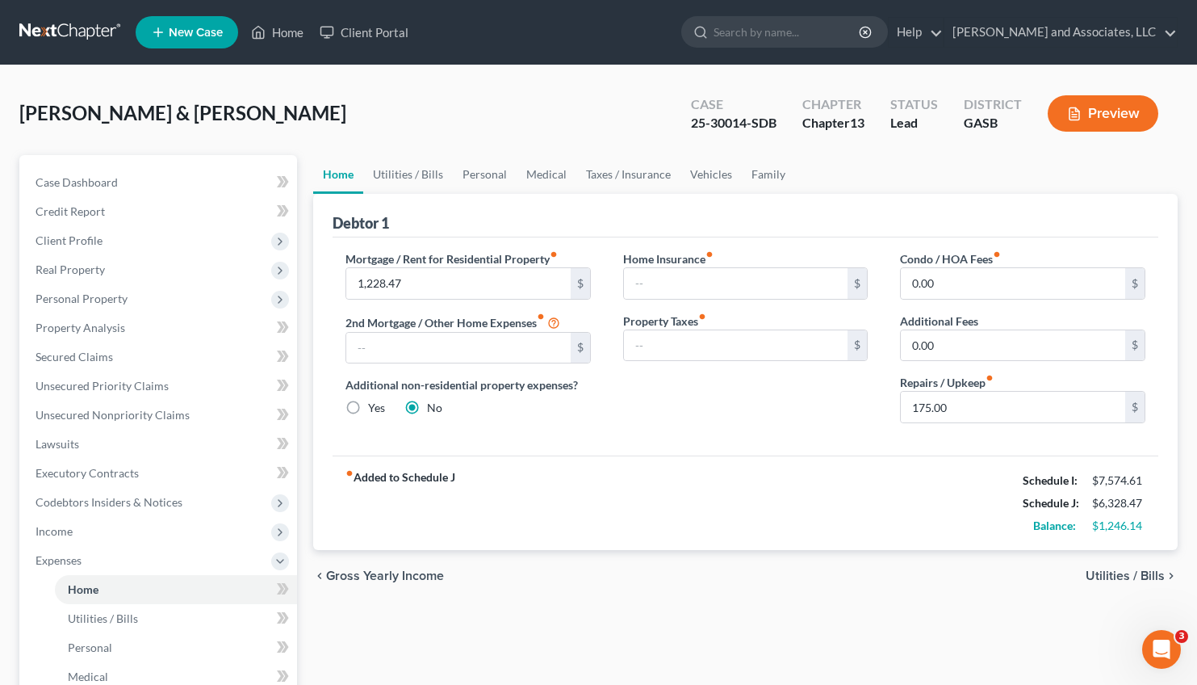
click at [1116, 573] on span "Utilities / Bills" at bounding box center [1125, 575] width 79 height 13
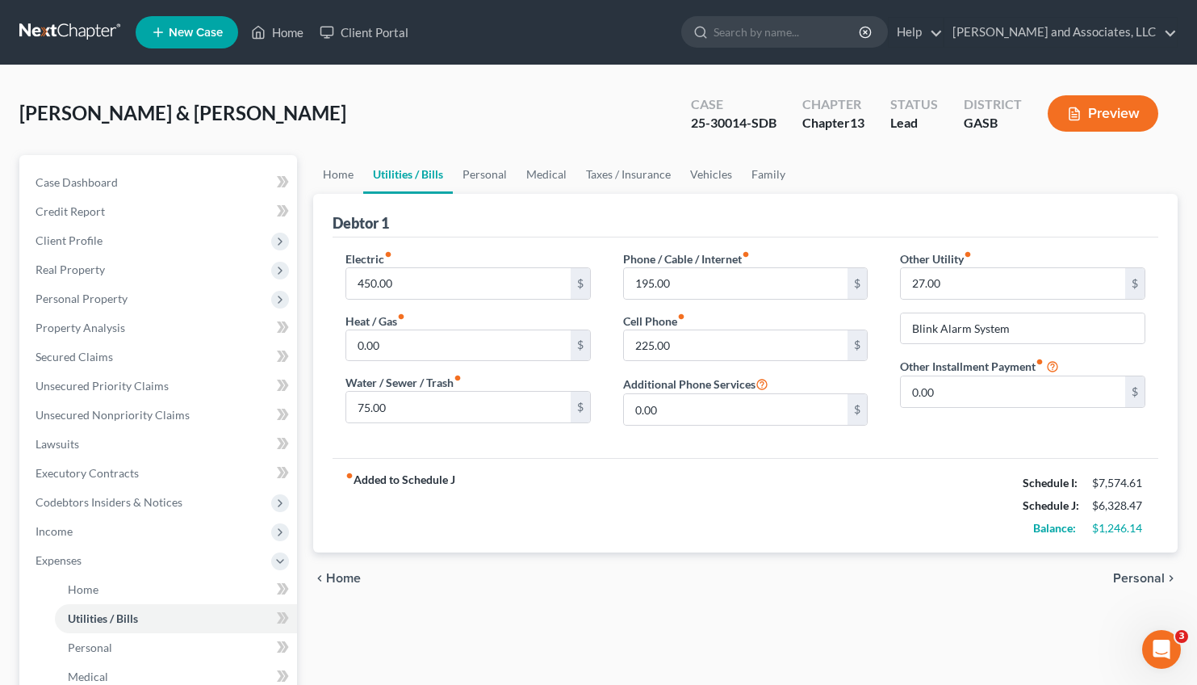
click at [1138, 577] on span "Personal" at bounding box center [1139, 578] width 52 height 13
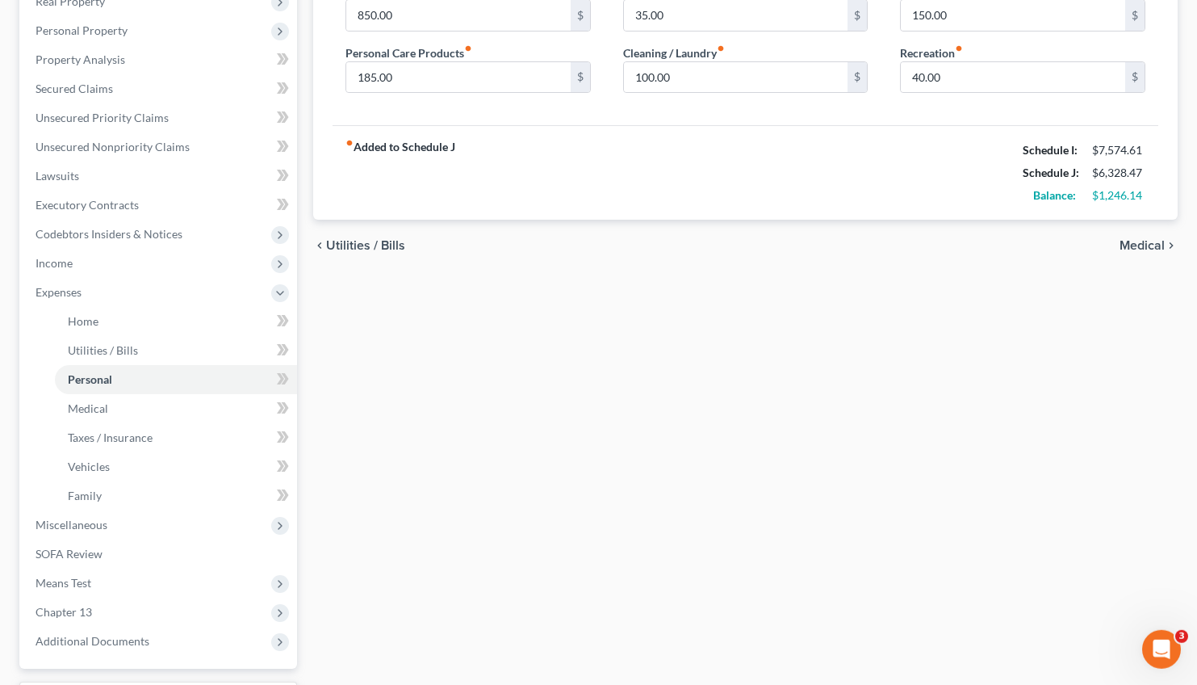
scroll to position [405, 0]
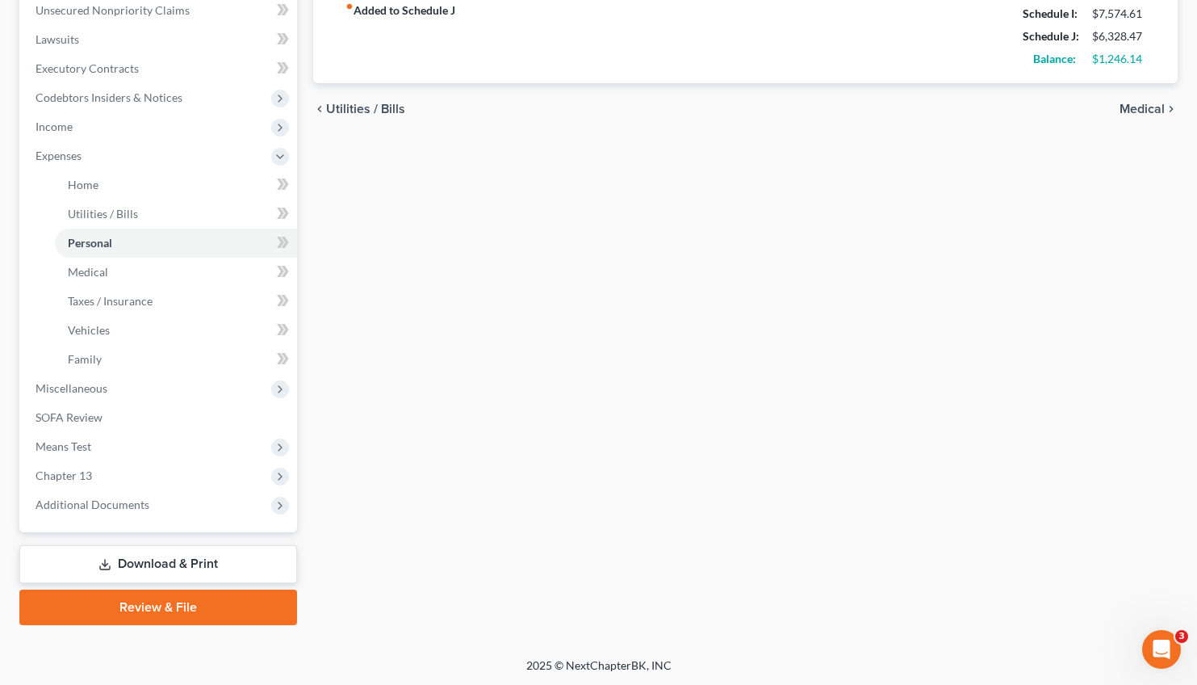
click at [1138, 109] on span "Medical" at bounding box center [1142, 109] width 45 height 13
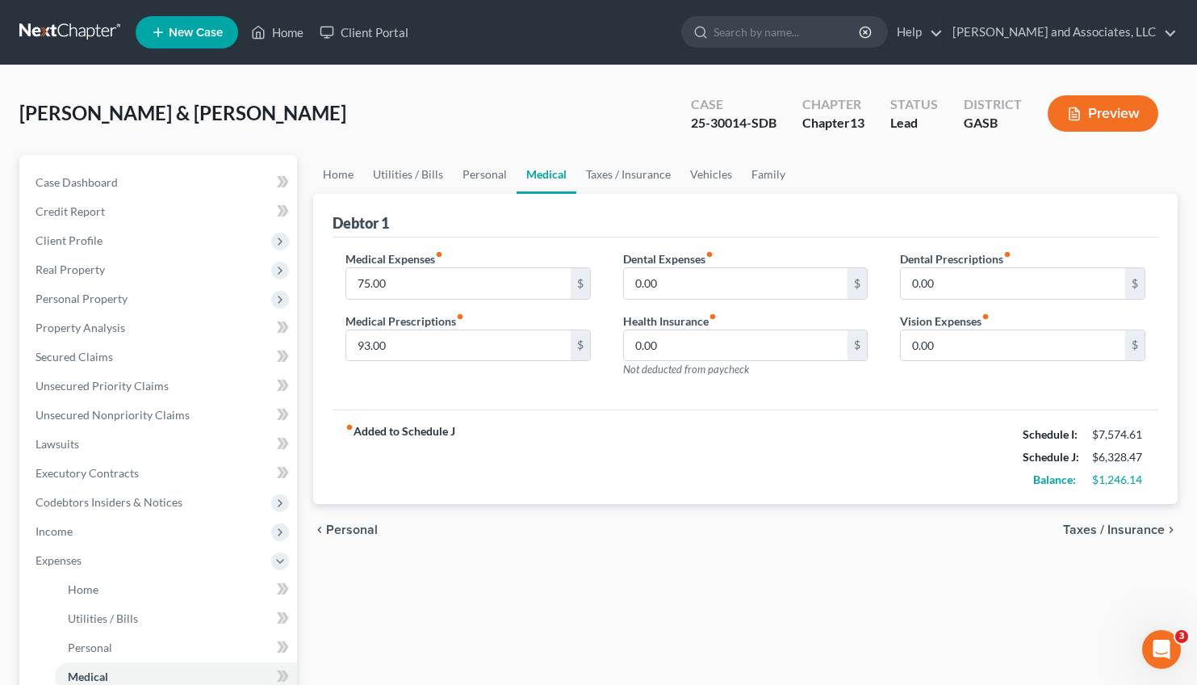
click at [1107, 530] on span "Taxes / Insurance" at bounding box center [1114, 529] width 102 height 13
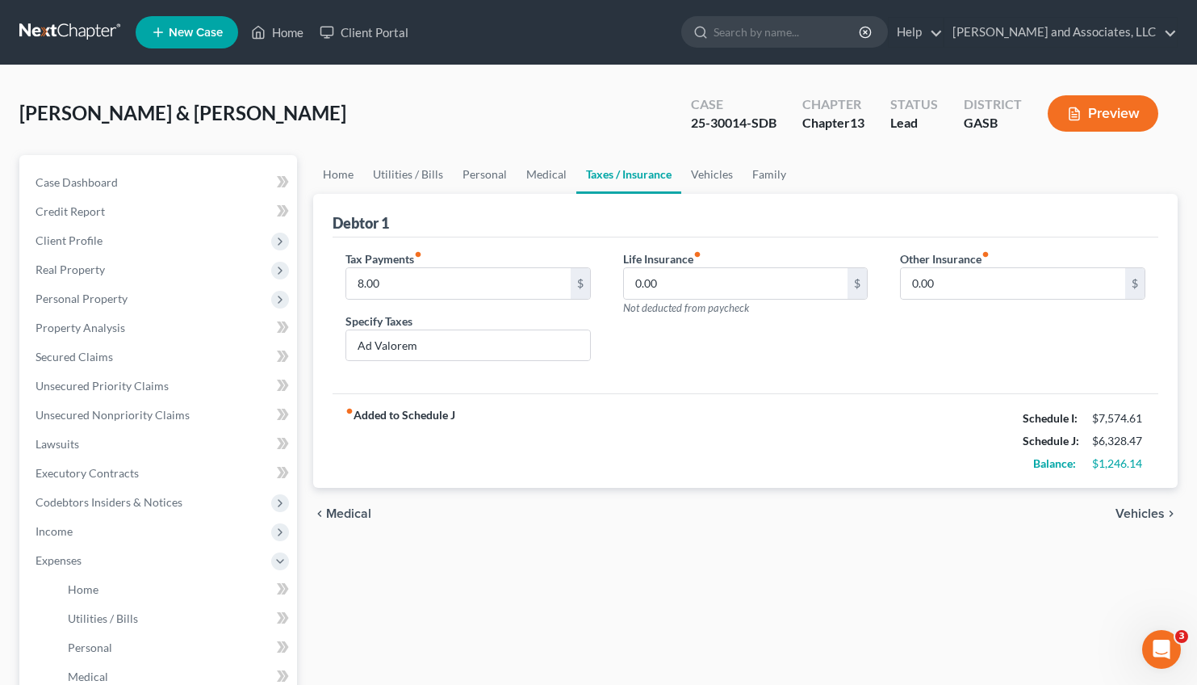
click at [1146, 508] on span "Vehicles" at bounding box center [1140, 513] width 49 height 13
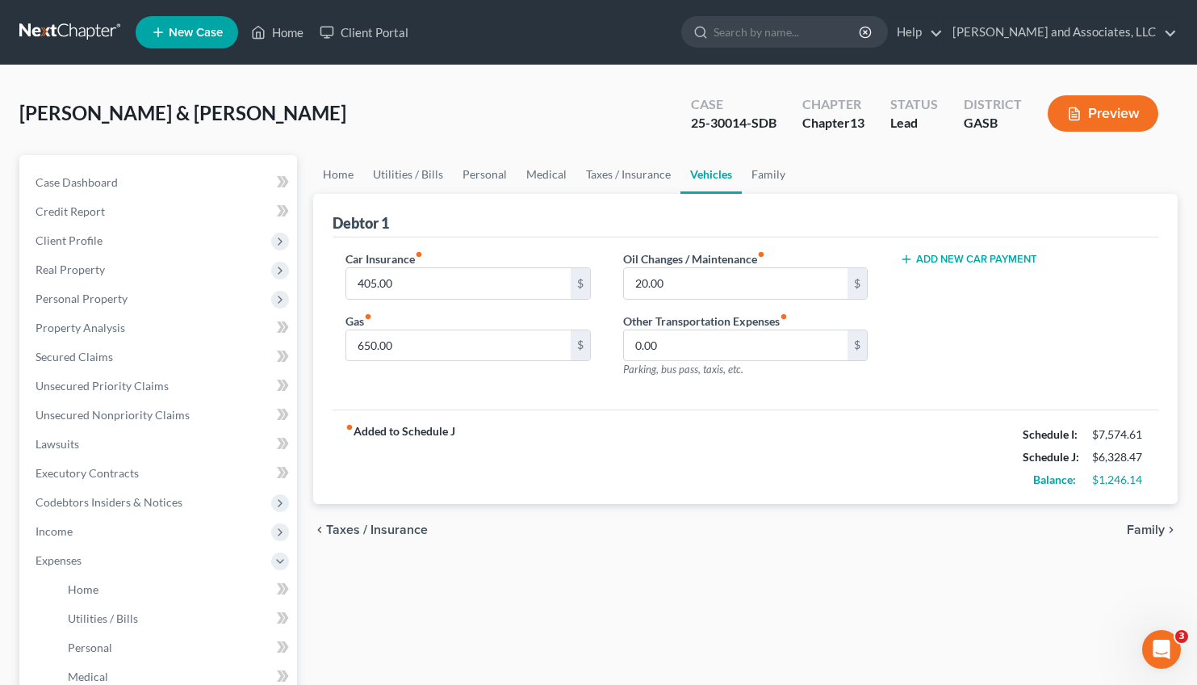
click at [1142, 529] on span "Family" at bounding box center [1146, 529] width 38 height 13
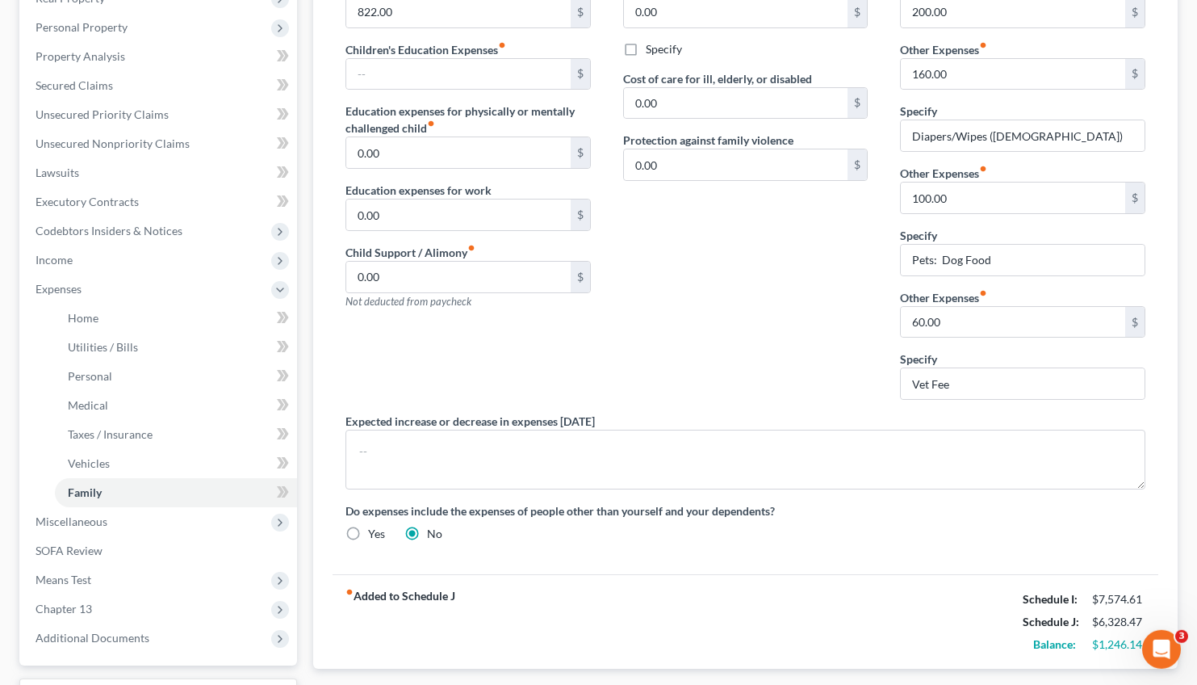
scroll to position [405, 0]
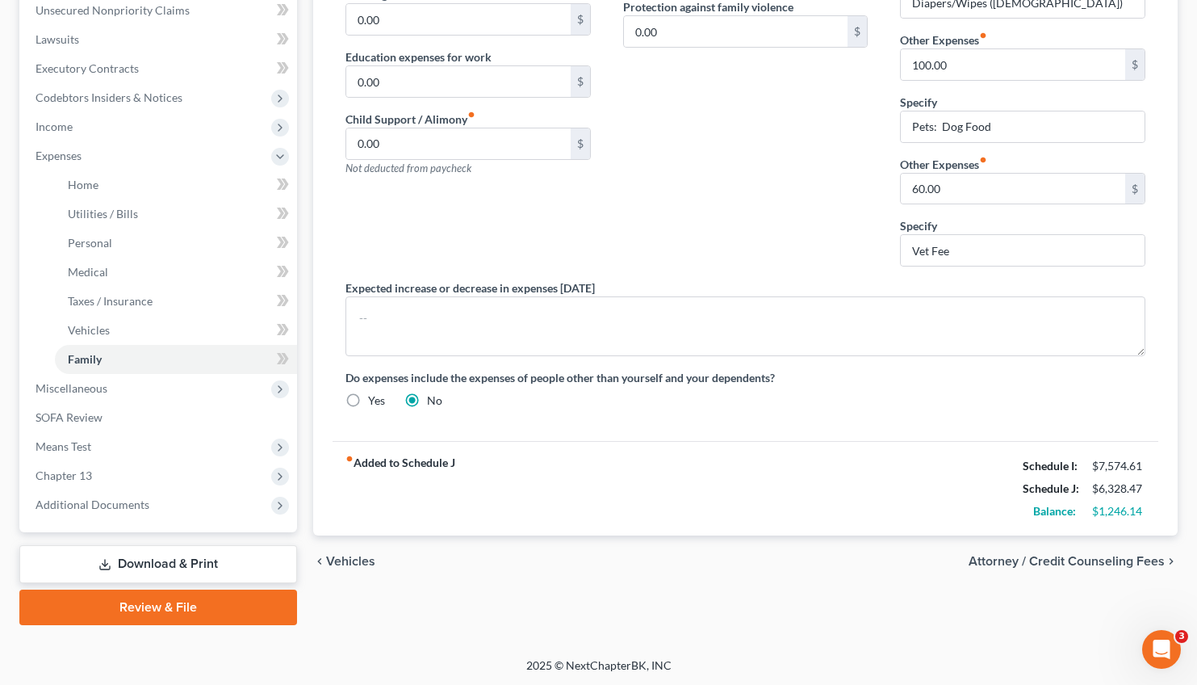
click at [1043, 558] on span "Attorney / Credit Counseling Fees" at bounding box center [1067, 561] width 196 height 13
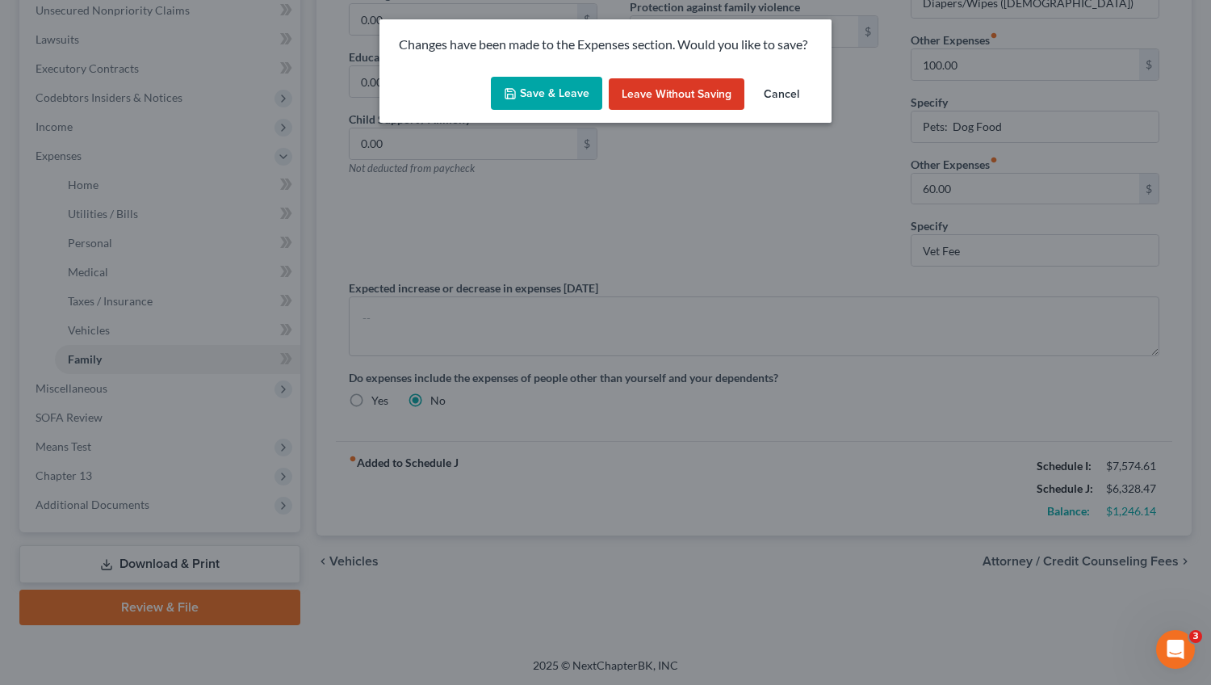
click at [526, 82] on button "Save & Leave" at bounding box center [546, 94] width 111 height 34
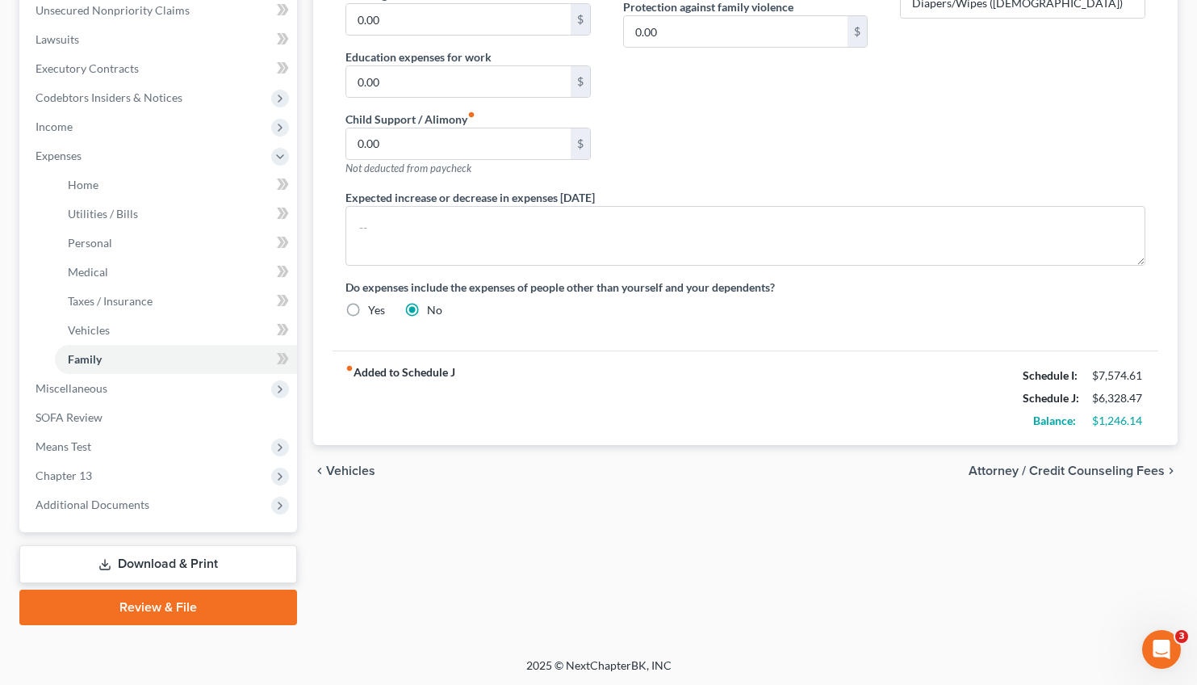
select select "0"
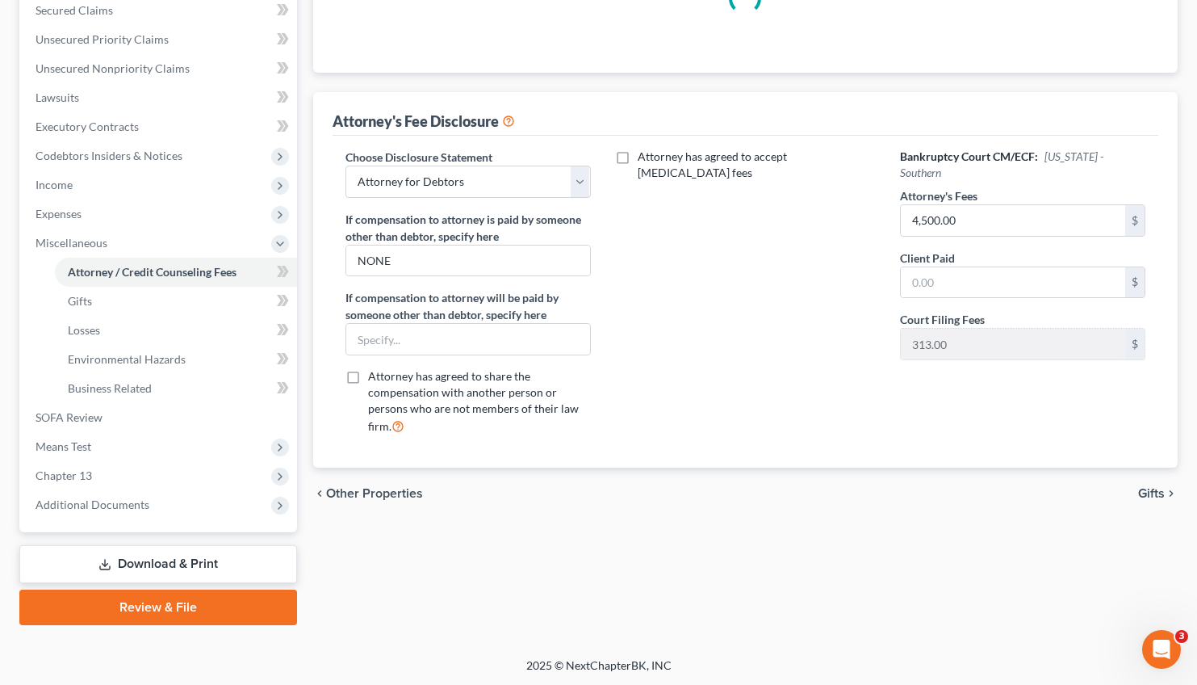
click at [168, 564] on link "Download & Print" at bounding box center [158, 564] width 278 height 38
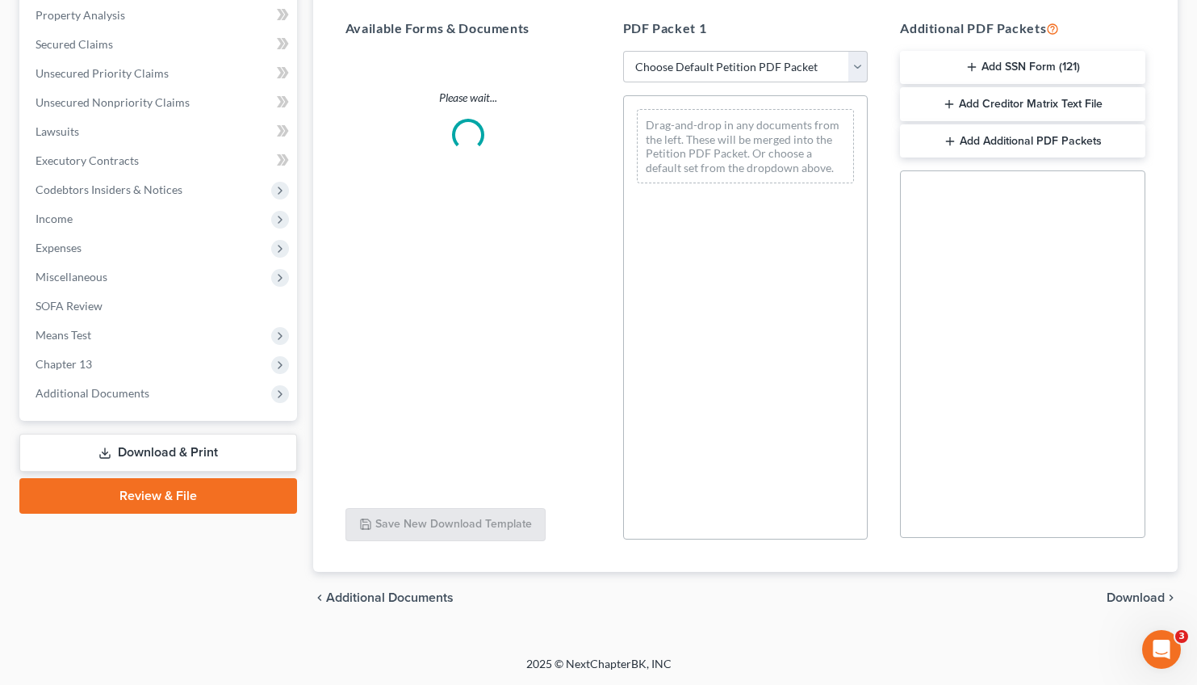
scroll to position [312, 0]
click at [623, 52] on select "Choose Default Petition PDF Packet Complete Bankruptcy Petition (all forms and …" at bounding box center [745, 68] width 245 height 32
select select "2"
click option "Amended Forms" at bounding box center [0, 0] width 0 height 0
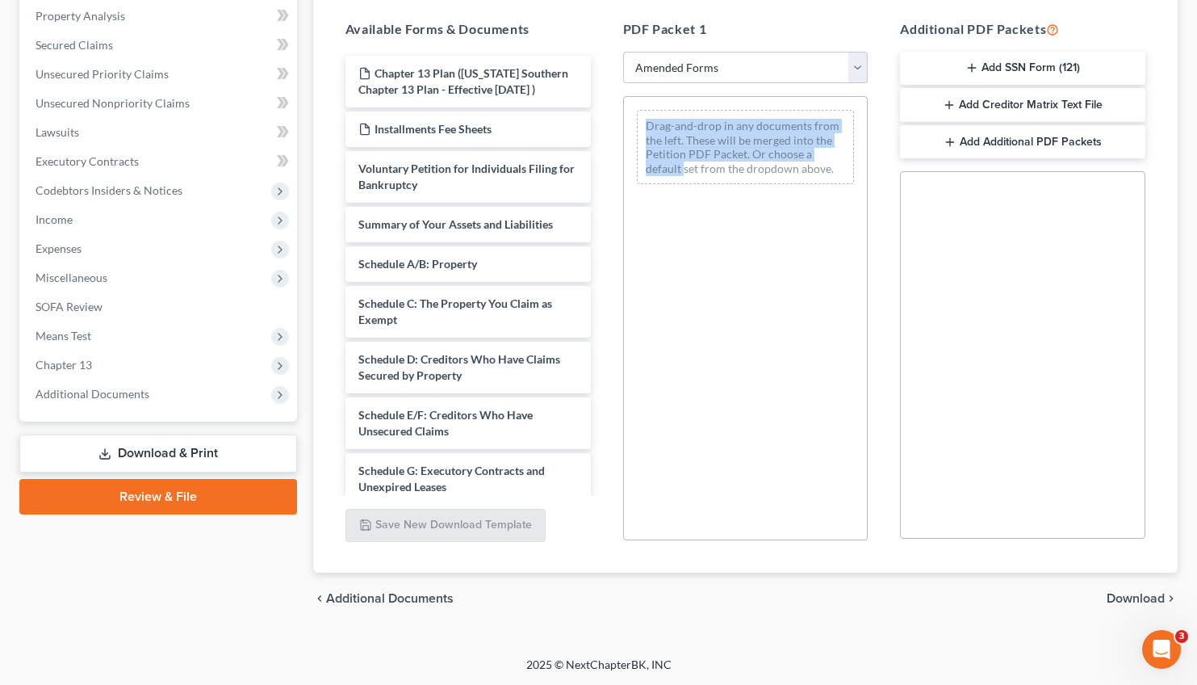
drag, startPoint x: 589, startPoint y: 157, endPoint x: 611, endPoint y: 232, distance: 78.2
click at [604, 232] on div "Chapter 13 Plan ([US_STATE] Southern Chapter 13 Plan - Effective [DATE] ) Insta…" at bounding box center [468, 274] width 271 height 444
click at [620, 221] on div "PDF Packet 1 Choose Default Petition PDF Packet Complete Bankruptcy Petition (a…" at bounding box center [746, 279] width 278 height 547
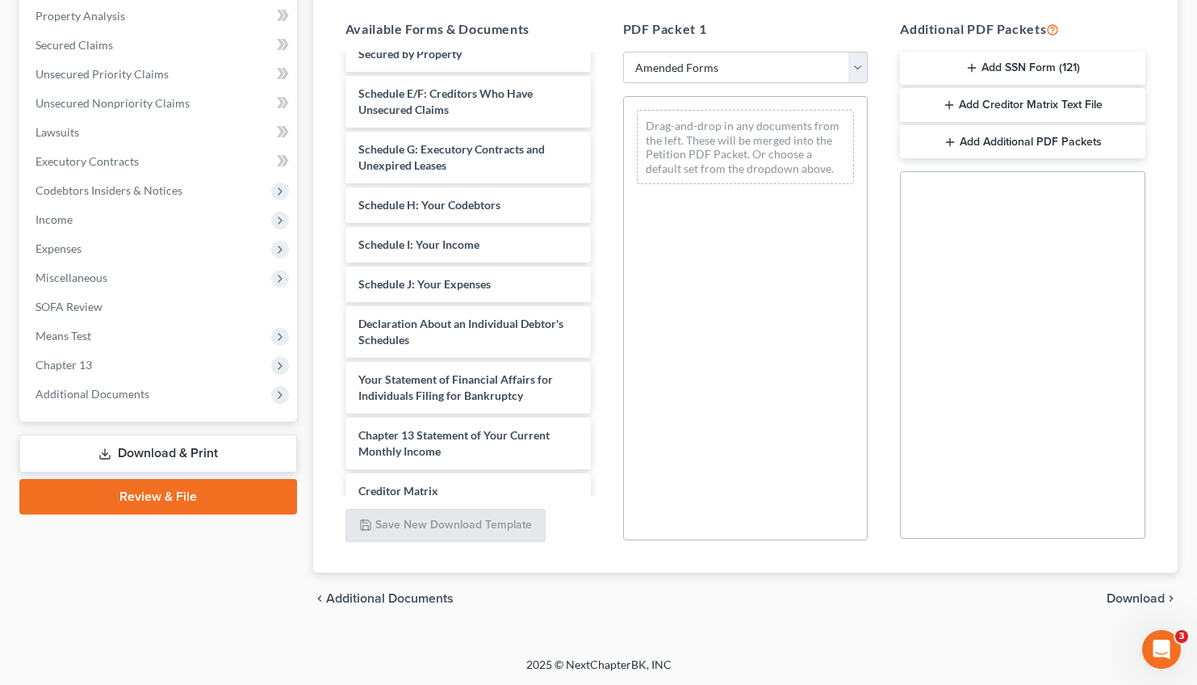
scroll to position [334, 0]
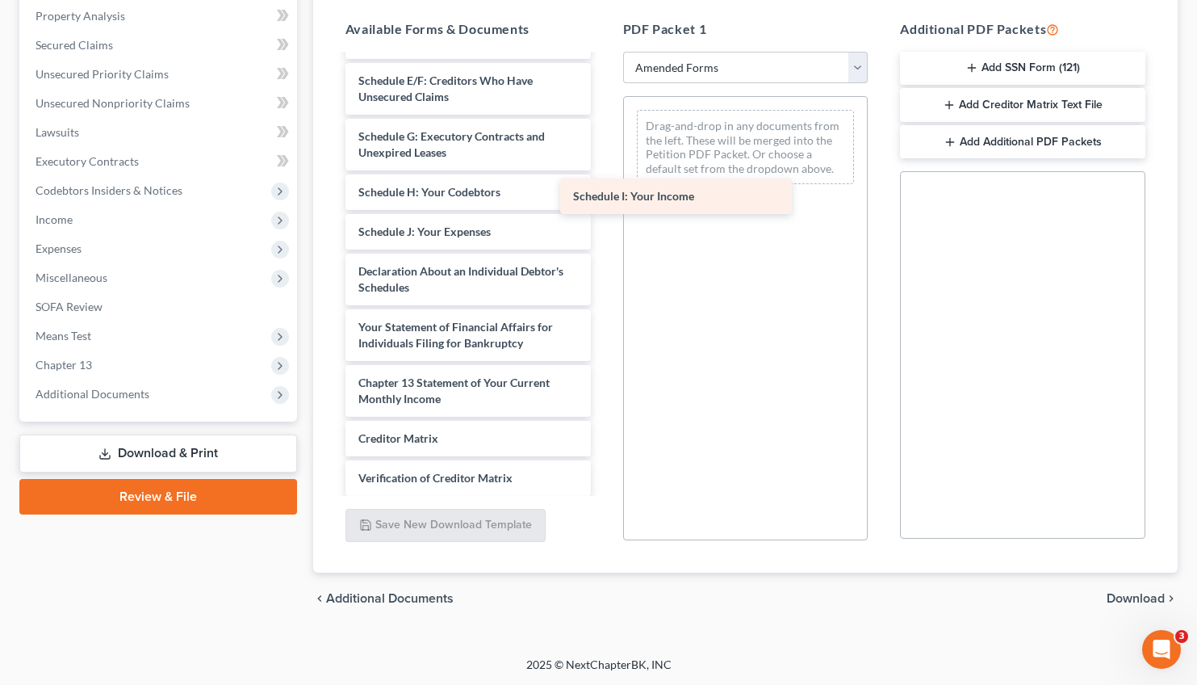
drag, startPoint x: 442, startPoint y: 228, endPoint x: 703, endPoint y: 176, distance: 265.9
click at [604, 176] on div "Schedule I: Your Income Chapter 13 Plan ([US_STATE] Southern Chapter 13 Plan - …" at bounding box center [468, 156] width 271 height 870
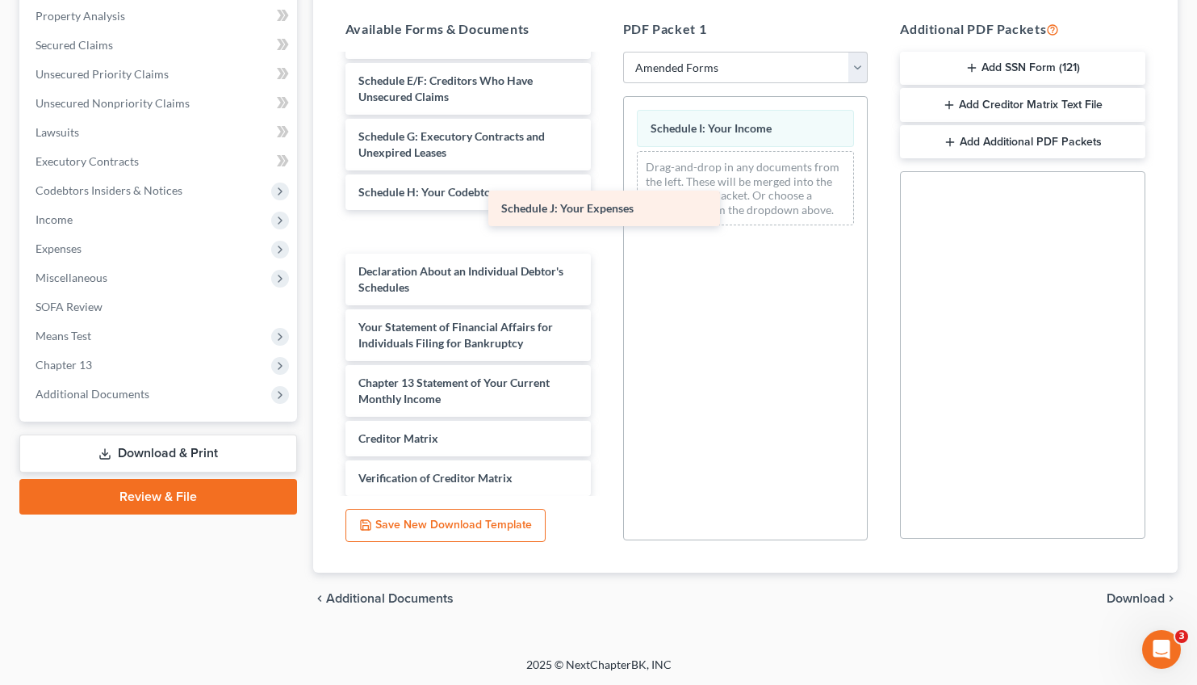
drag, startPoint x: 451, startPoint y: 223, endPoint x: 701, endPoint y: 170, distance: 254.9
click at [604, 170] on div "Schedule J: Your Expenses Chapter 13 Plan ([US_STATE] Southern Chapter 13 Plan …" at bounding box center [468, 156] width 271 height 870
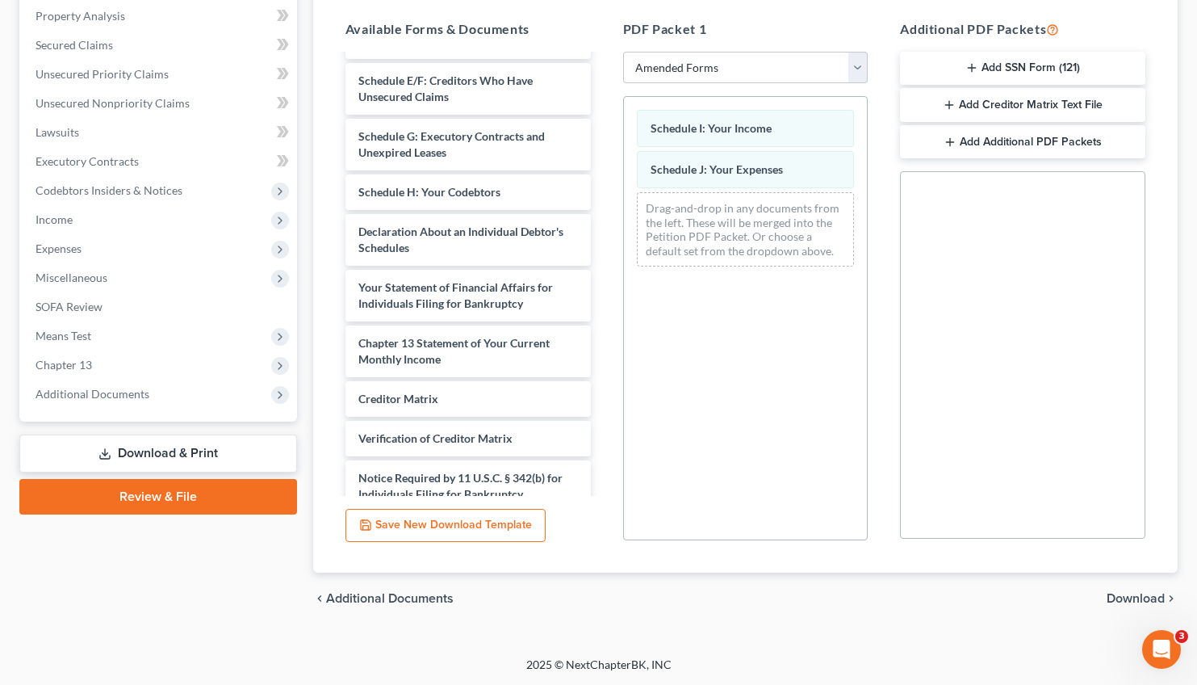
click at [1113, 602] on span "Download" at bounding box center [1136, 598] width 58 height 13
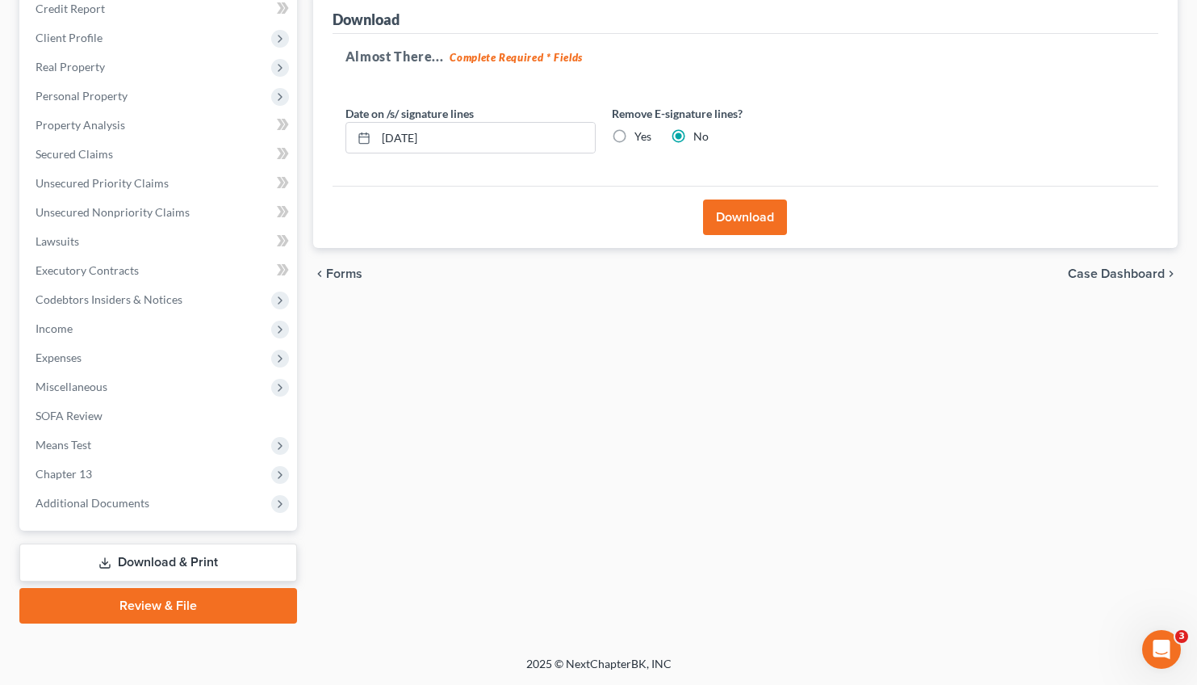
scroll to position [201, 0]
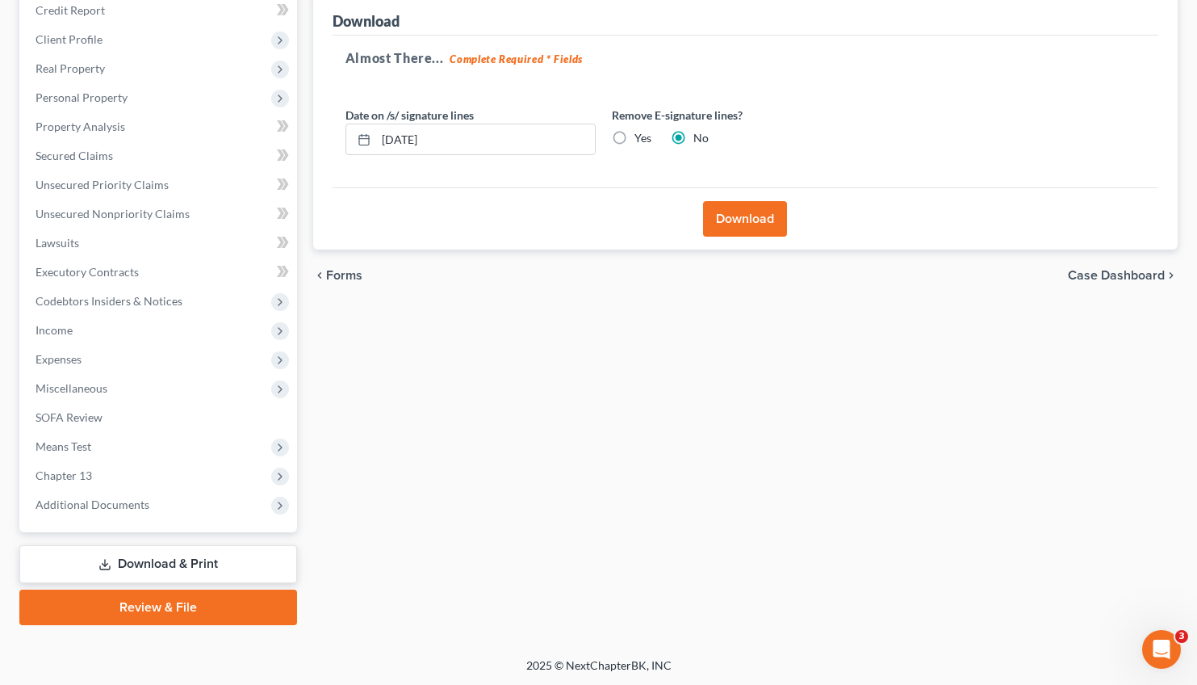
click at [743, 221] on button "Download" at bounding box center [745, 219] width 84 height 36
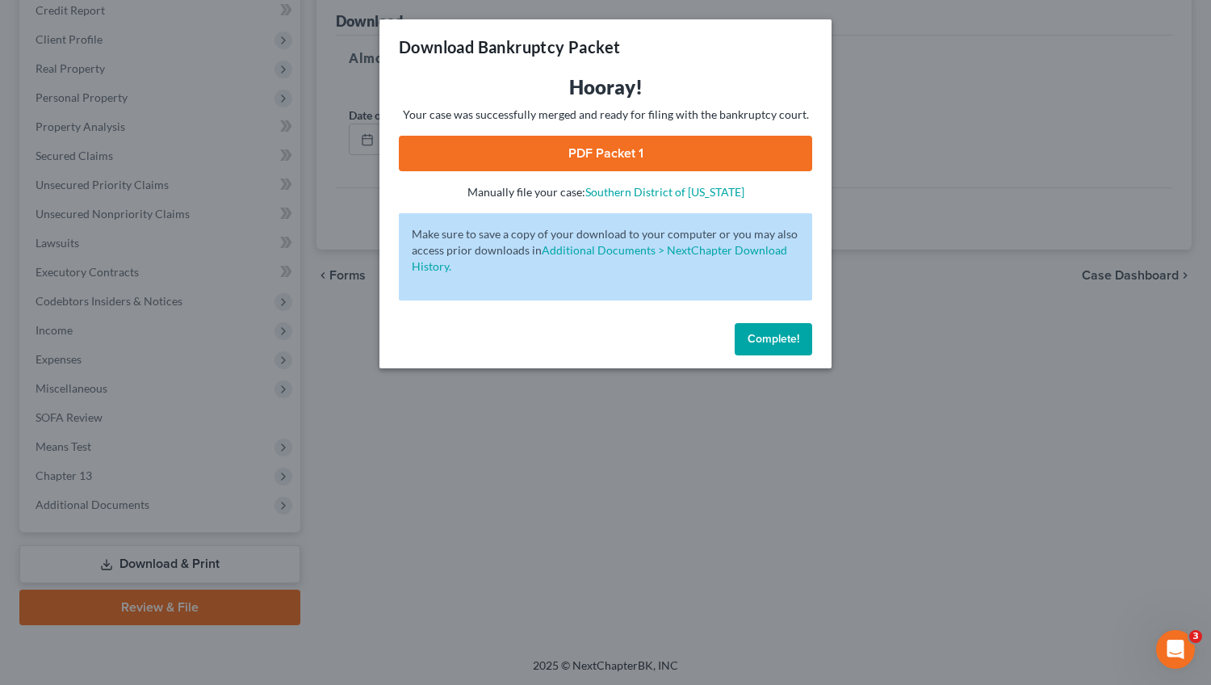
click at [589, 150] on link "PDF Packet 1" at bounding box center [605, 154] width 413 height 36
click at [596, 153] on link "PDF Packet 1" at bounding box center [605, 154] width 413 height 36
click at [773, 337] on span "Complete!" at bounding box center [774, 339] width 52 height 14
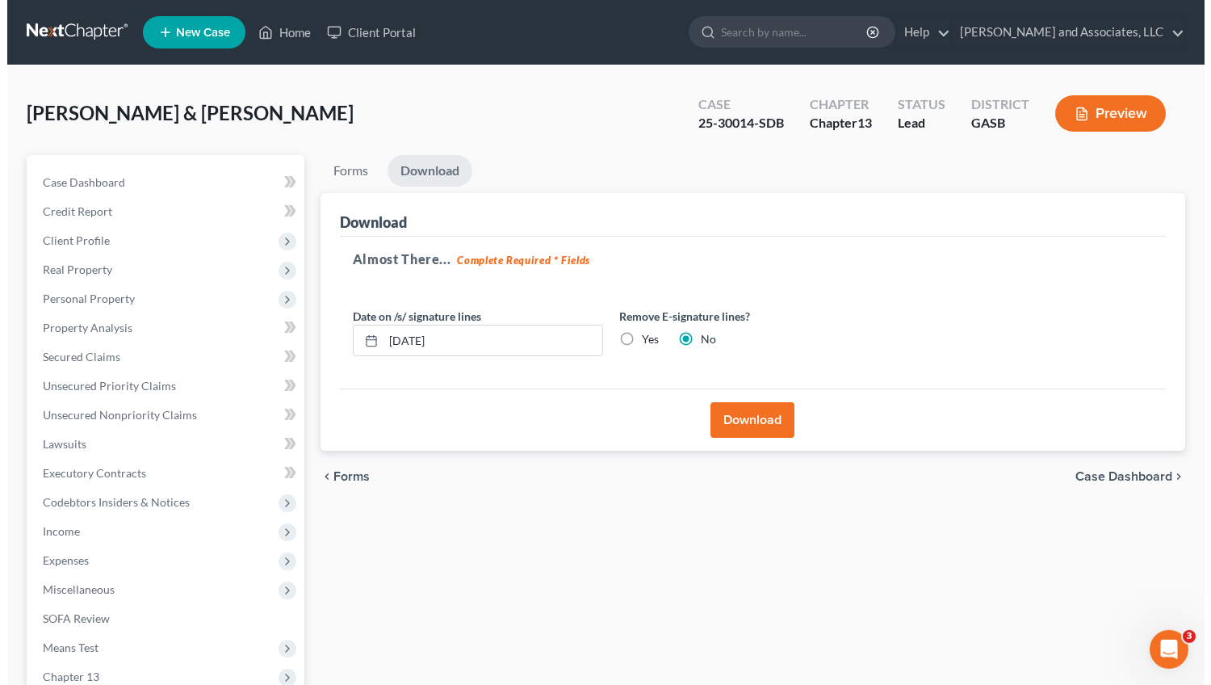
scroll to position [0, 0]
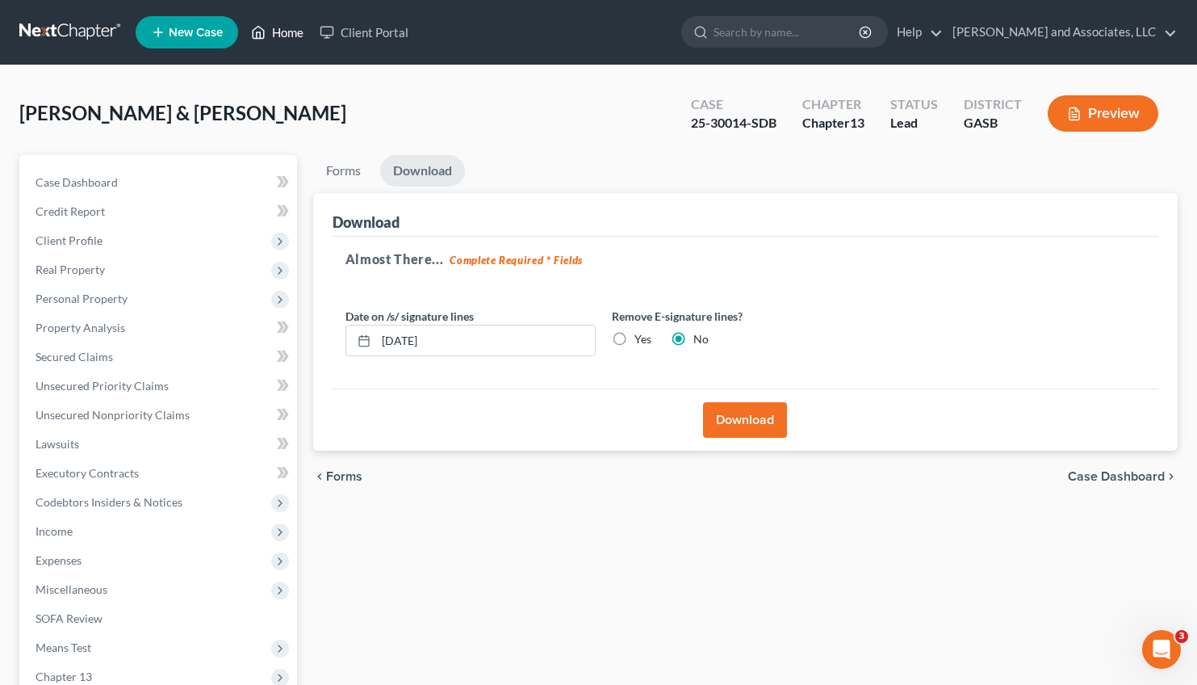
click at [287, 30] on link "Home" at bounding box center [277, 32] width 69 height 29
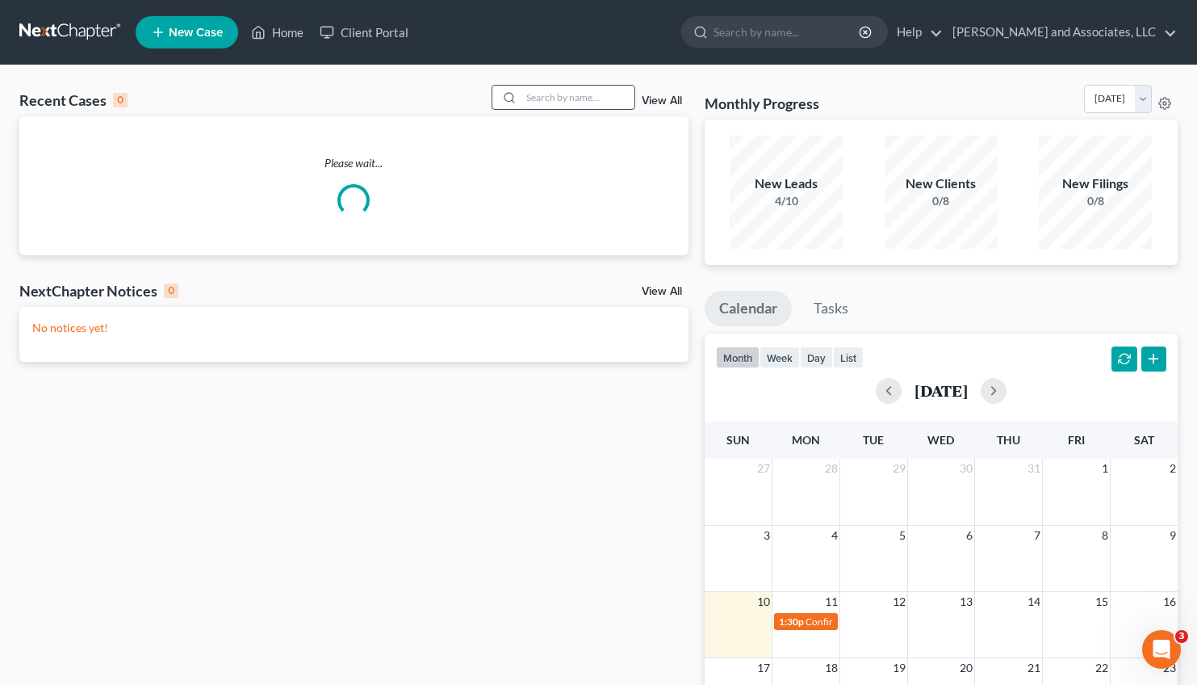
click at [528, 98] on input "search" at bounding box center [578, 97] width 113 height 23
type input "[PERSON_NAME]"
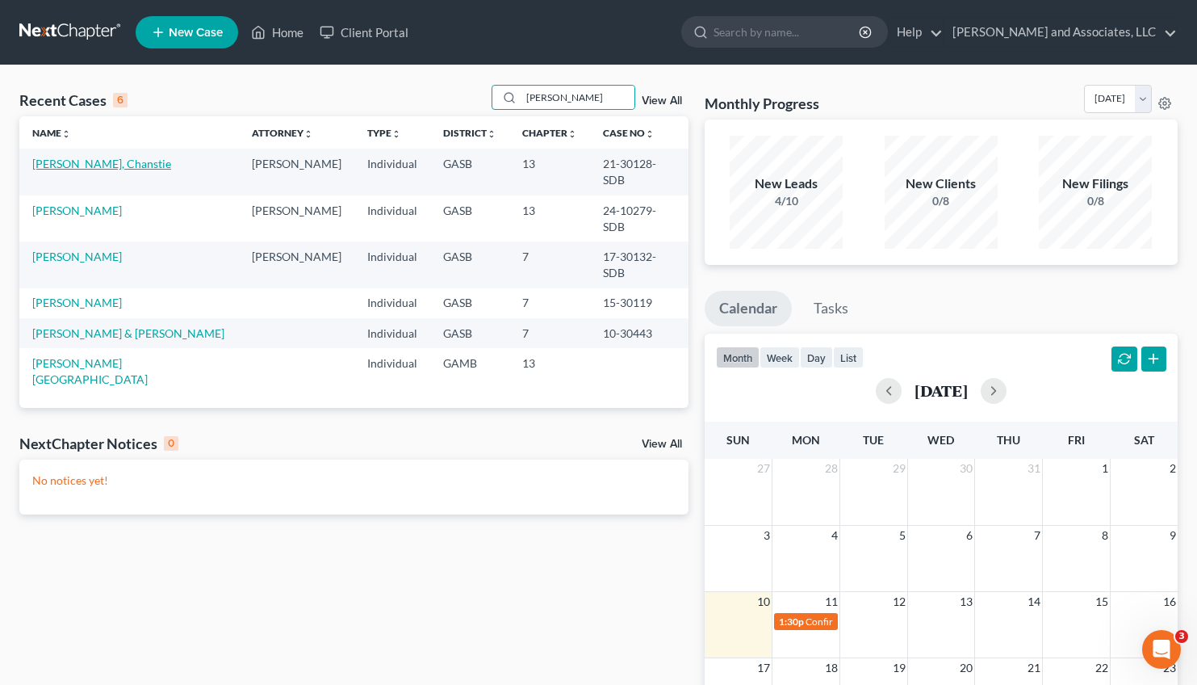
click at [99, 165] on link "[PERSON_NAME], Chanstie" at bounding box center [101, 164] width 139 height 14
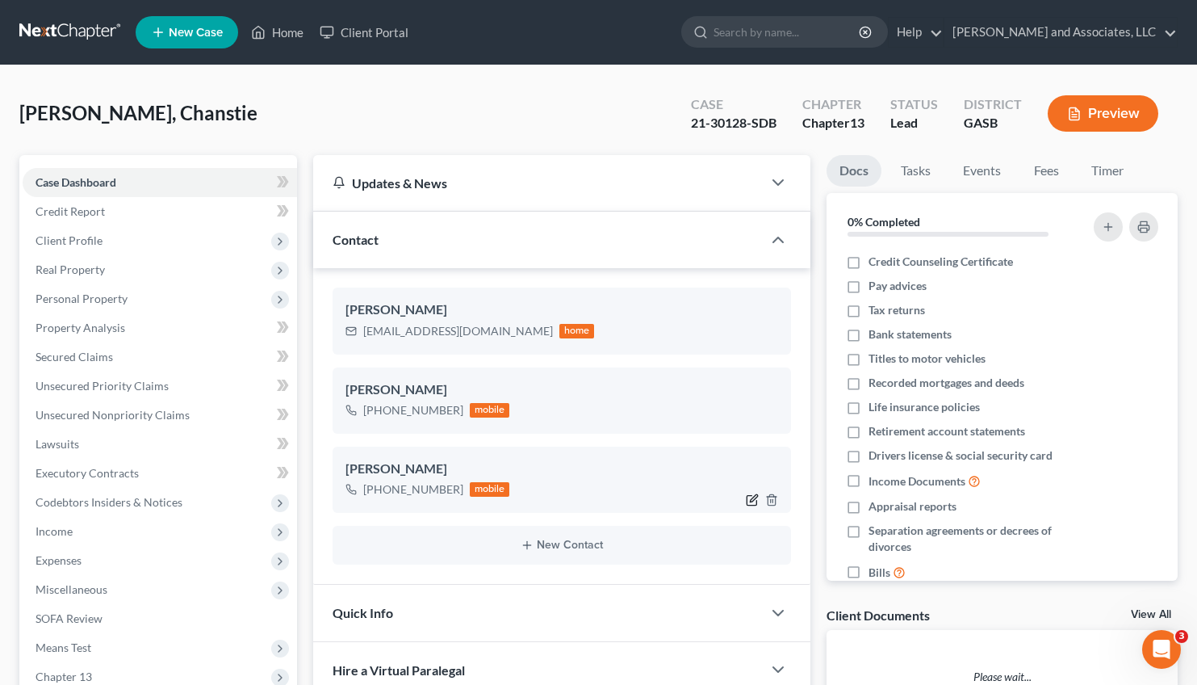
click at [757, 499] on icon "button" at bounding box center [752, 499] width 13 height 13
select select "0"
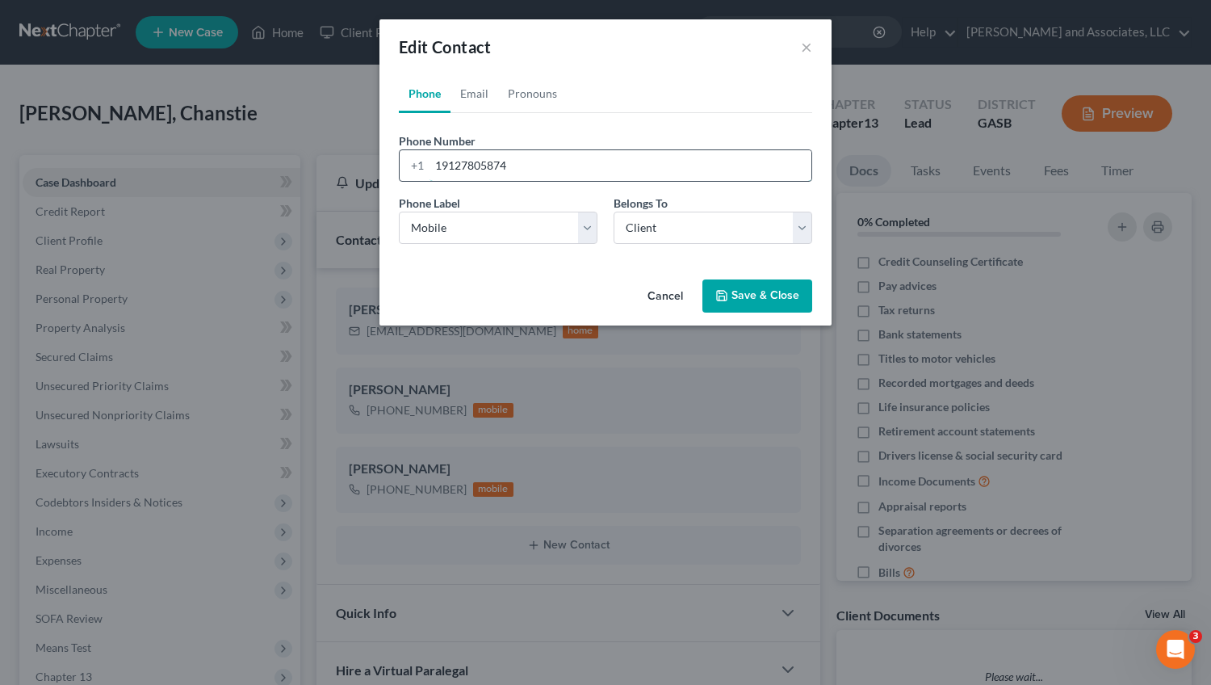
drag, startPoint x: 519, startPoint y: 161, endPoint x: 431, endPoint y: 164, distance: 88.0
click at [431, 164] on input "19127805874" at bounding box center [621, 165] width 382 height 31
paste input "[PHONE_NUMBER]"
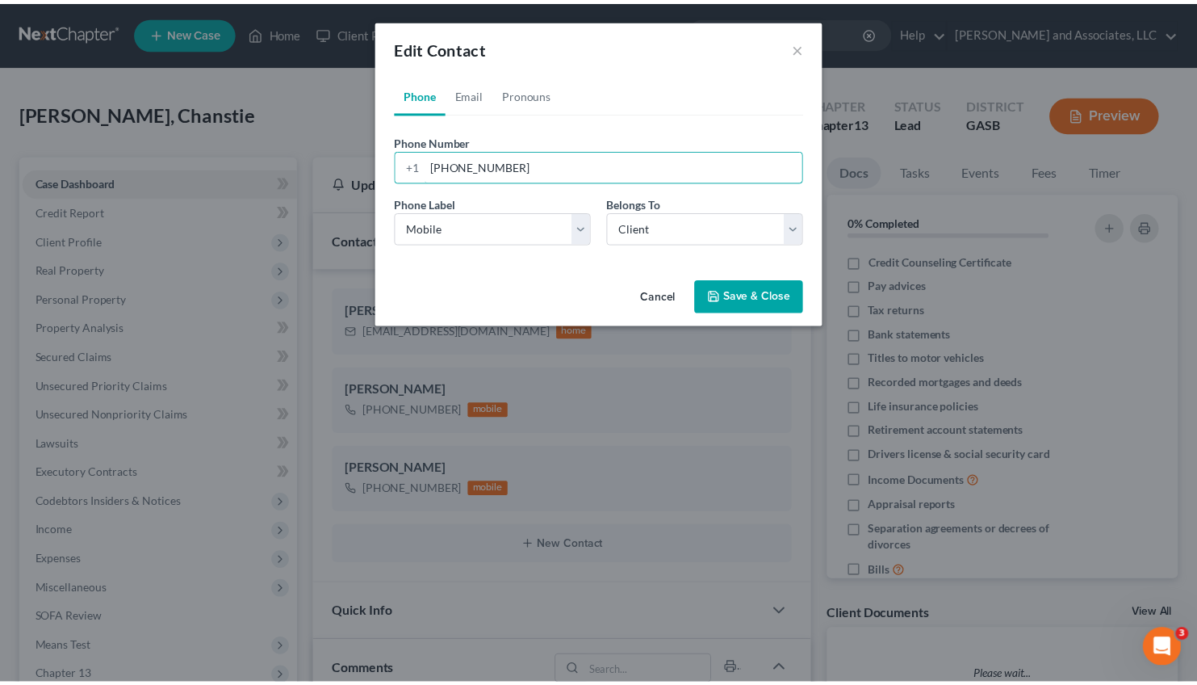
scroll to position [1984, 0]
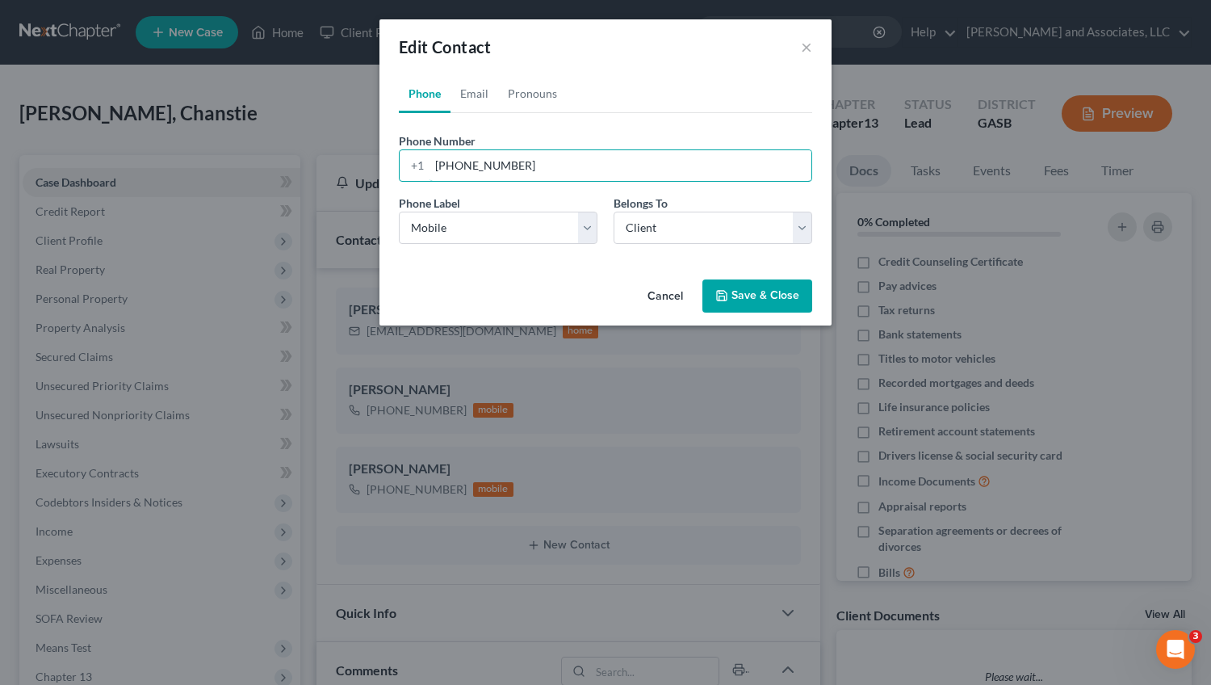
type input "[PHONE_NUMBER]"
click at [779, 295] on button "Save & Close" at bounding box center [757, 296] width 110 height 34
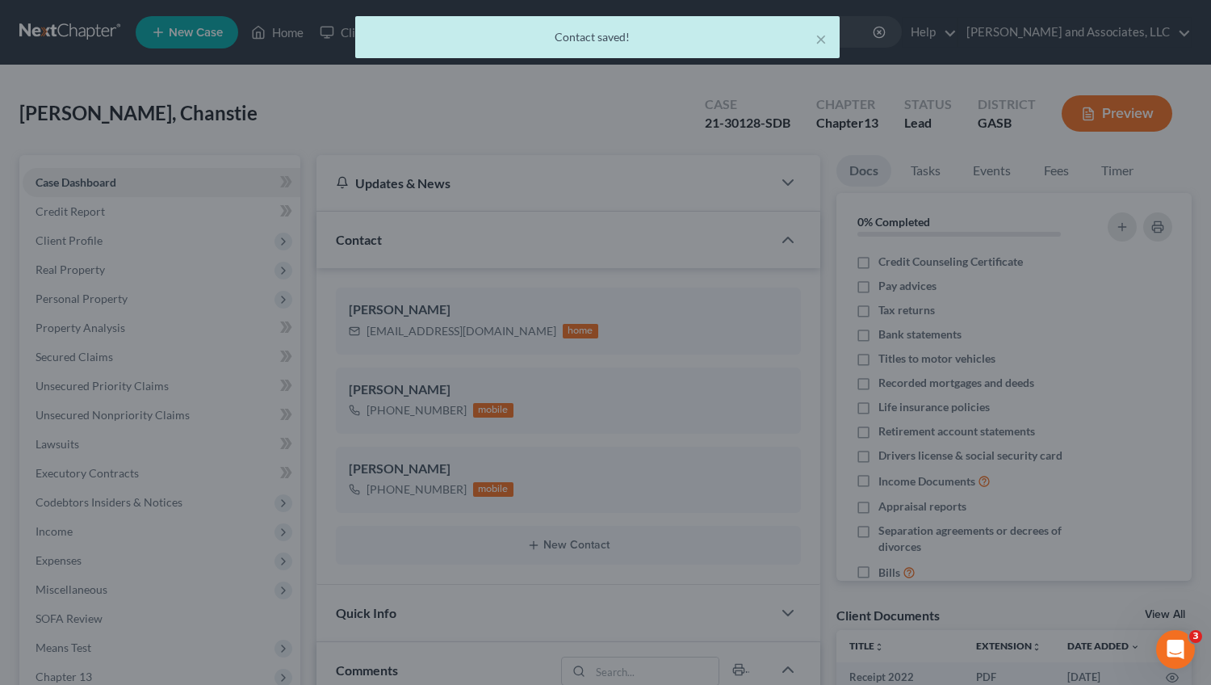
click at [757, 297] on div "Cancel Save & Close" at bounding box center [605, 282] width 393 height 46
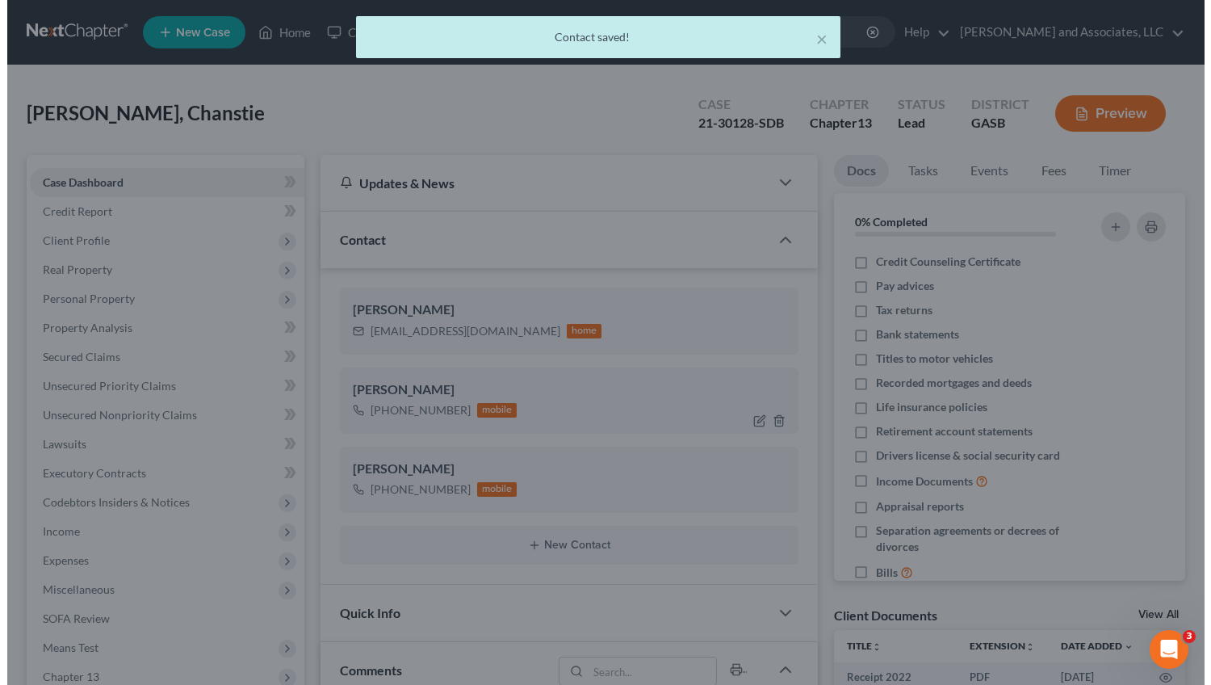
scroll to position [2016, 0]
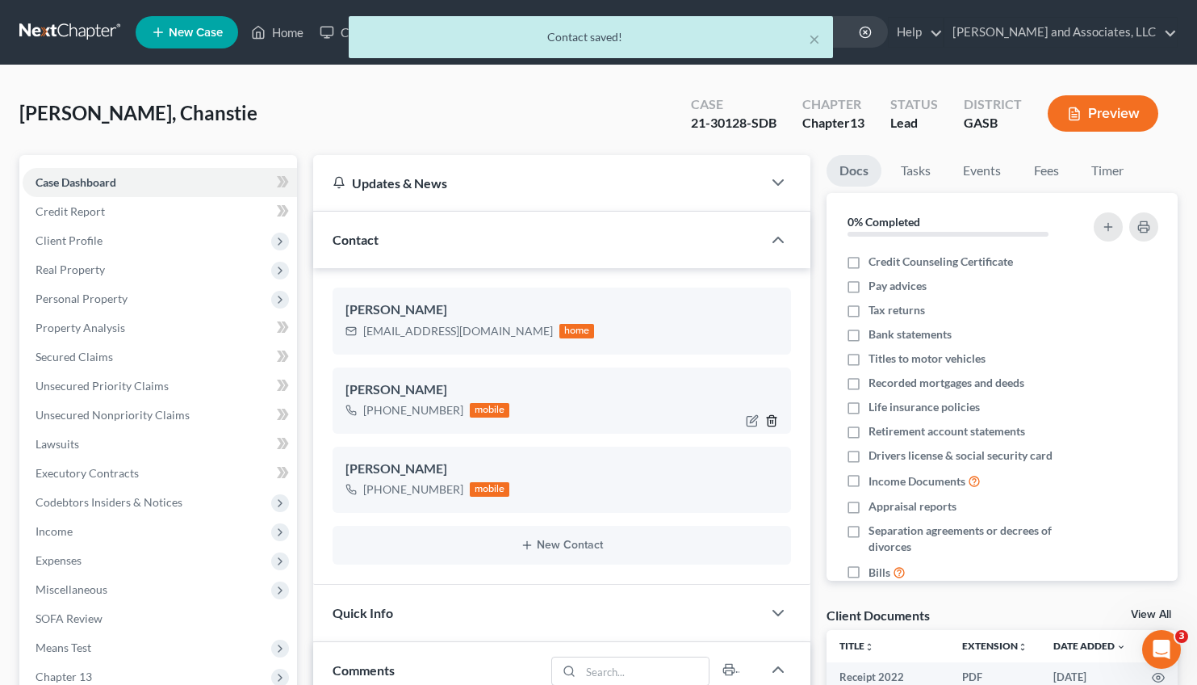
click at [775, 420] on icon "button" at bounding box center [771, 420] width 13 height 13
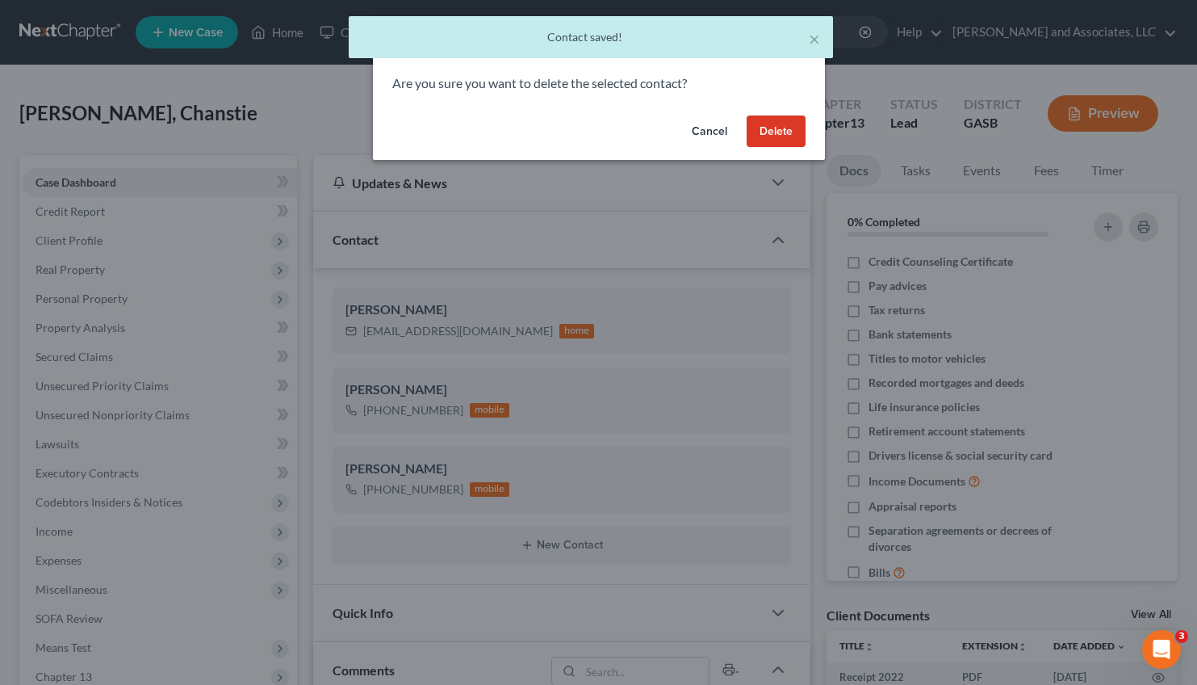
scroll to position [1984, 0]
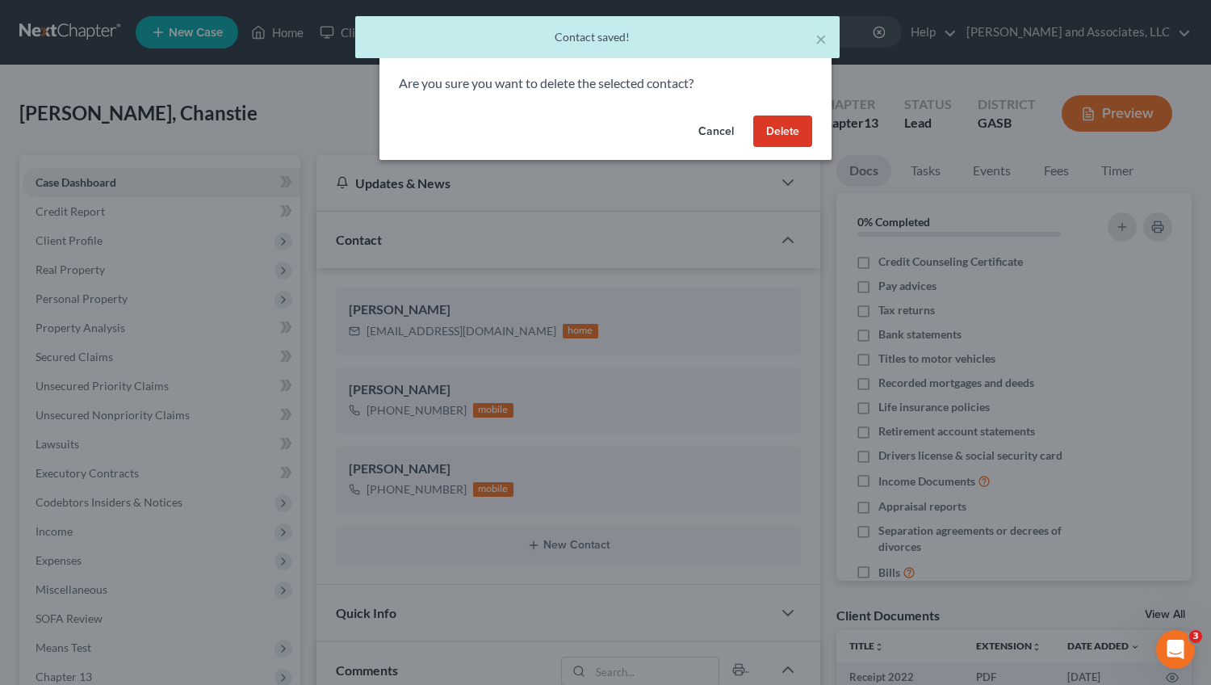
click at [782, 132] on button "Delete" at bounding box center [782, 131] width 59 height 32
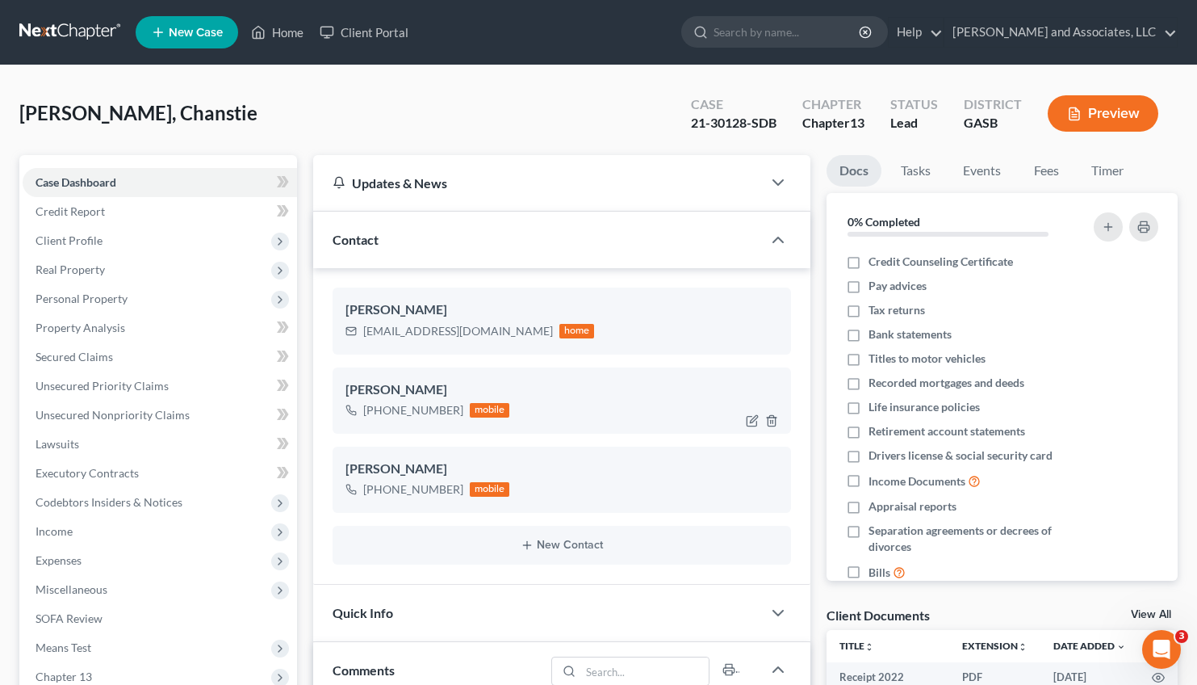
scroll to position [12075, 0]
